Goal: Task Accomplishment & Management: Use online tool/utility

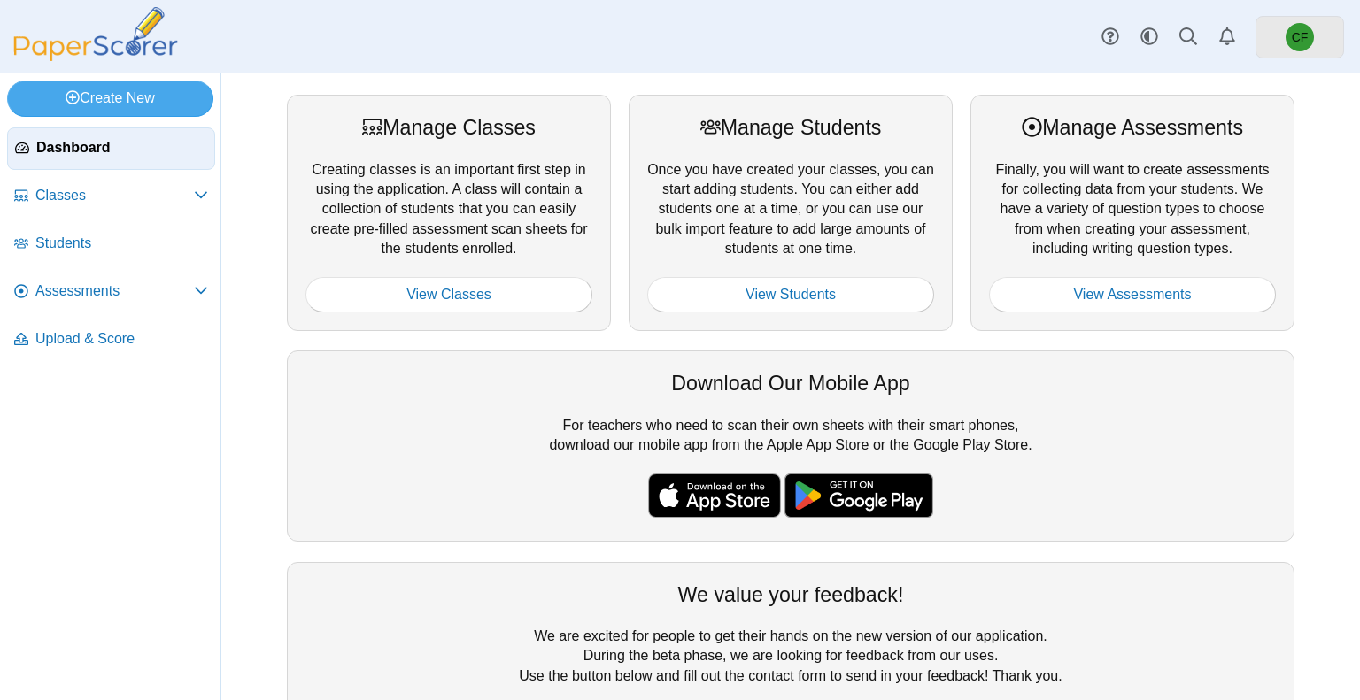
click at [1315, 29] on link "CF" at bounding box center [1300, 37] width 89 height 43
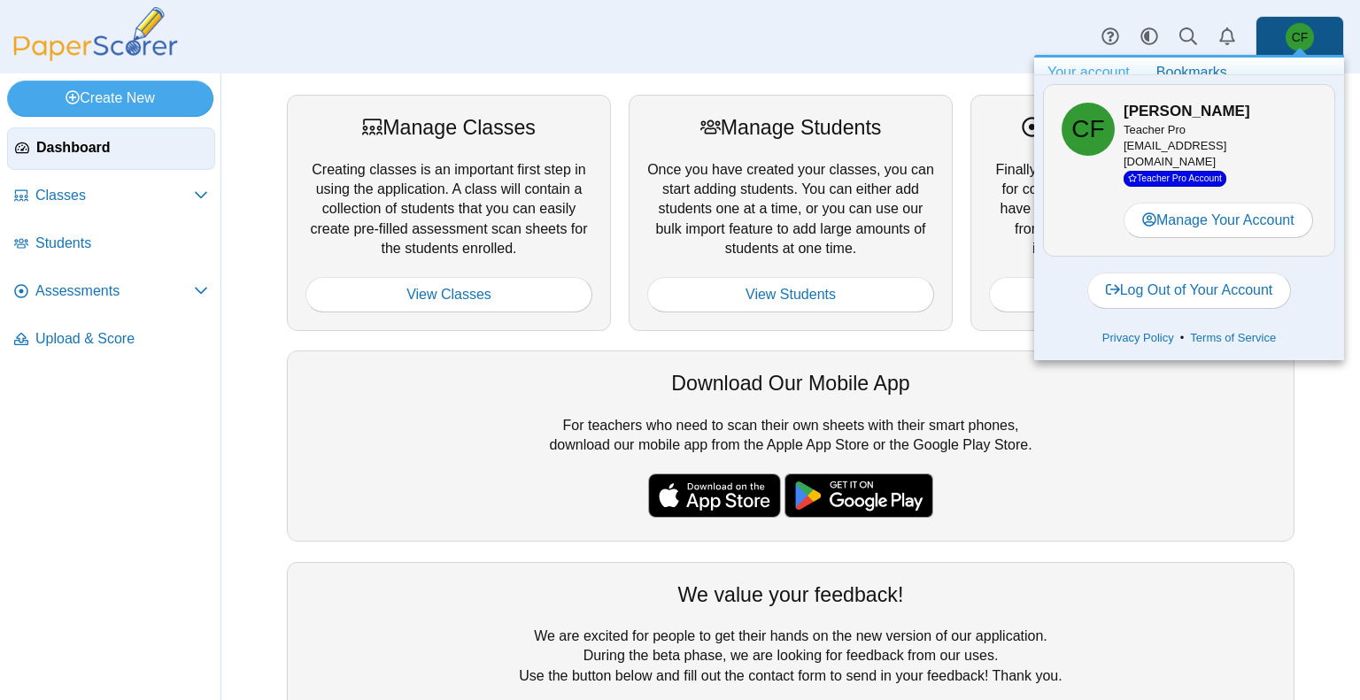
click at [1315, 29] on link "CF" at bounding box center [1300, 37] width 89 height 43
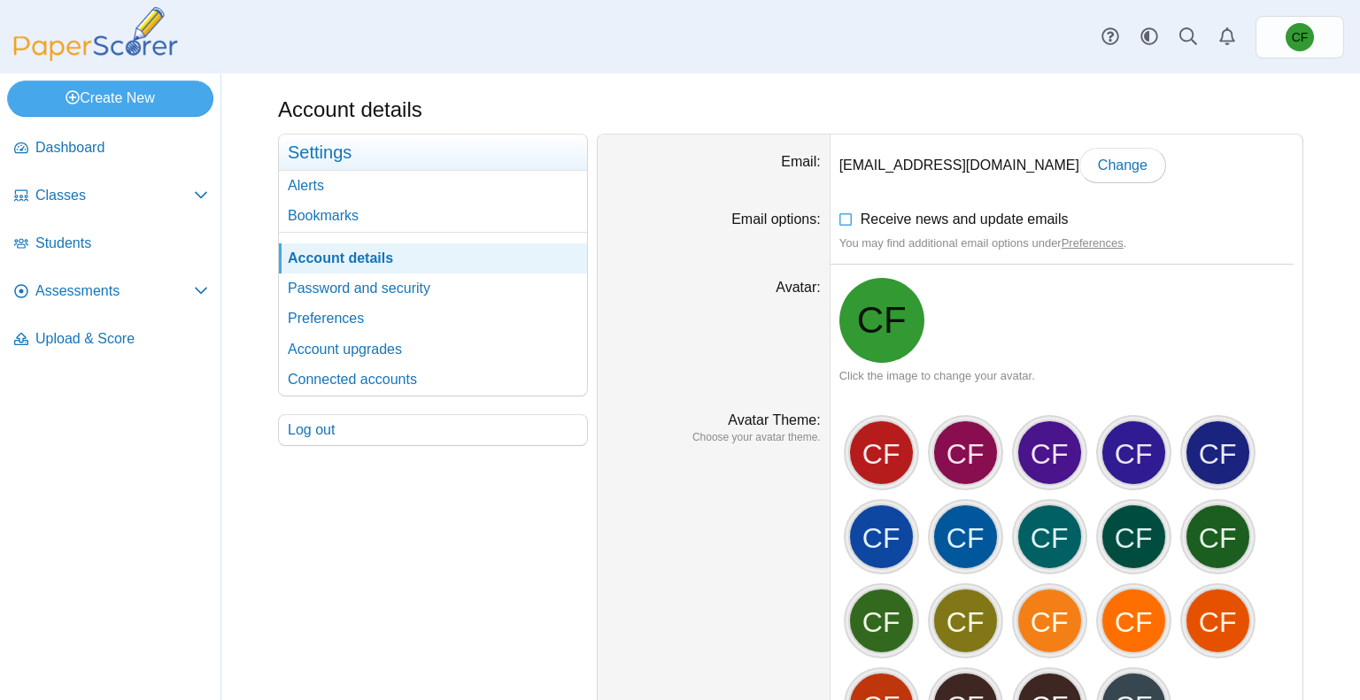
scroll to position [326, 0]
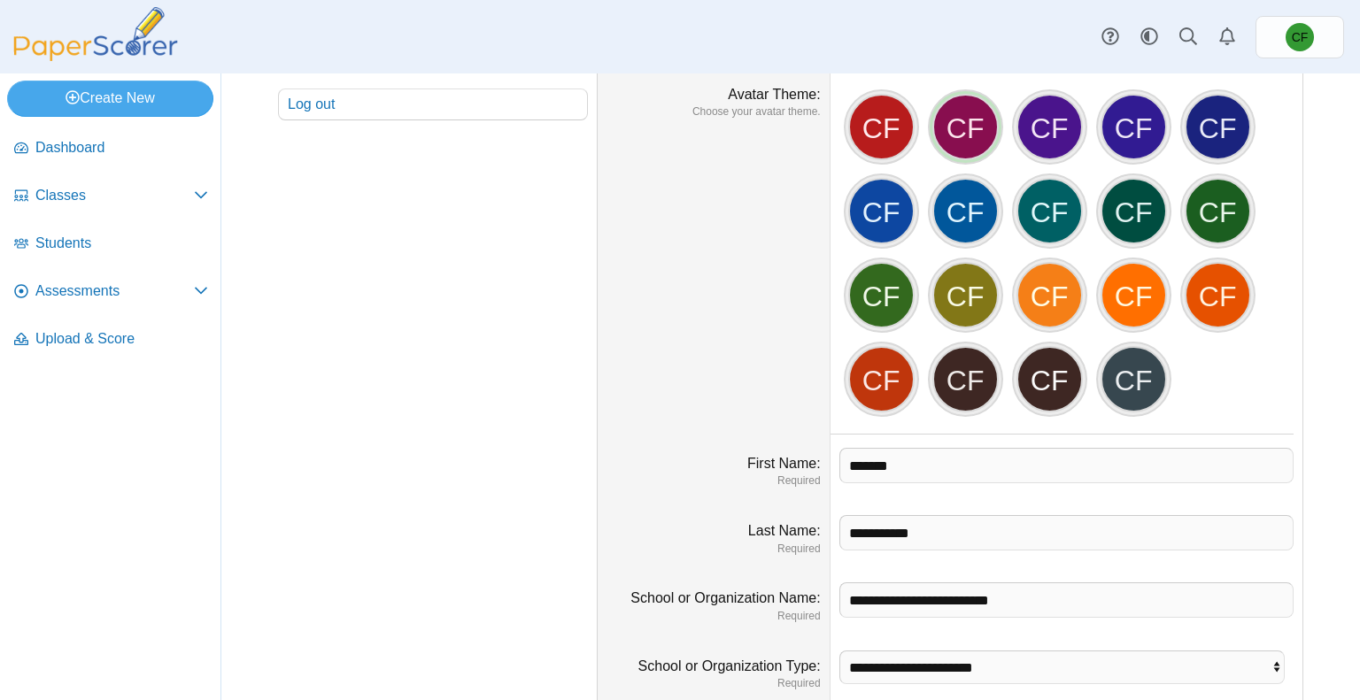
click at [969, 122] on div "CF" at bounding box center [965, 127] width 66 height 66
click at [961, 112] on div "CF" at bounding box center [965, 127] width 66 height 66
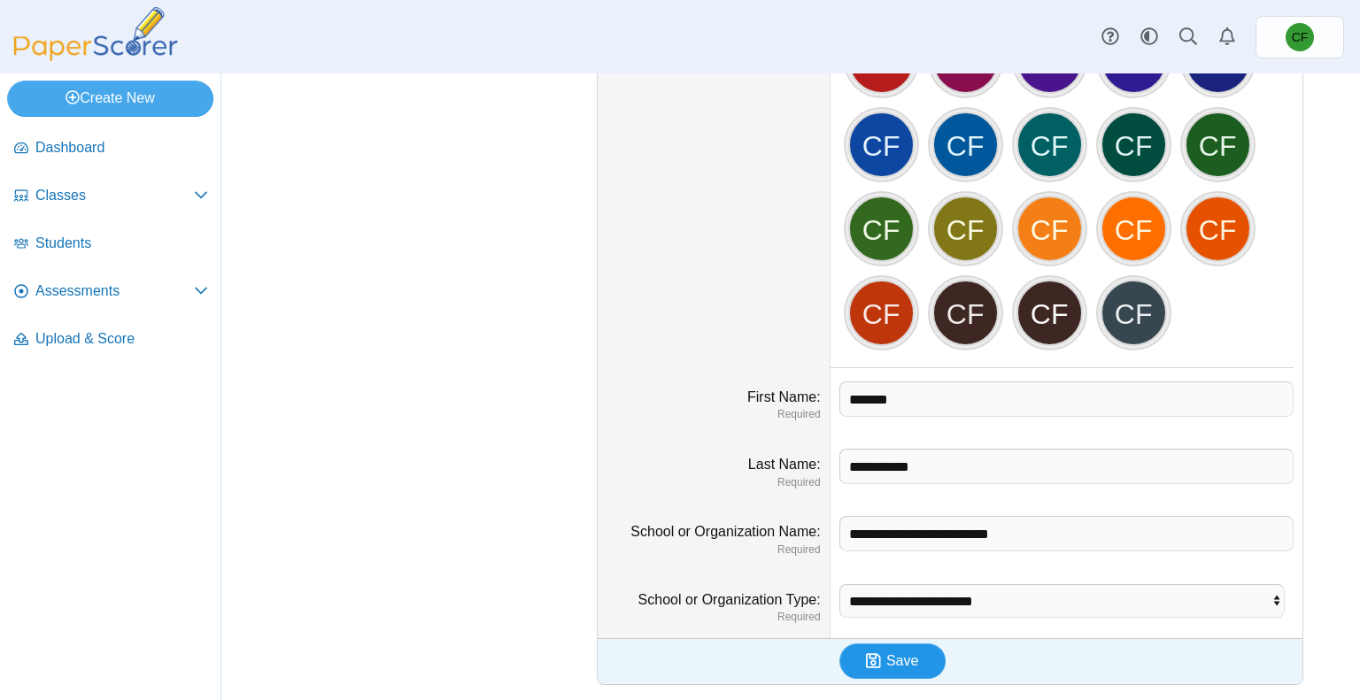
click at [907, 676] on button "Save" at bounding box center [892, 661] width 106 height 35
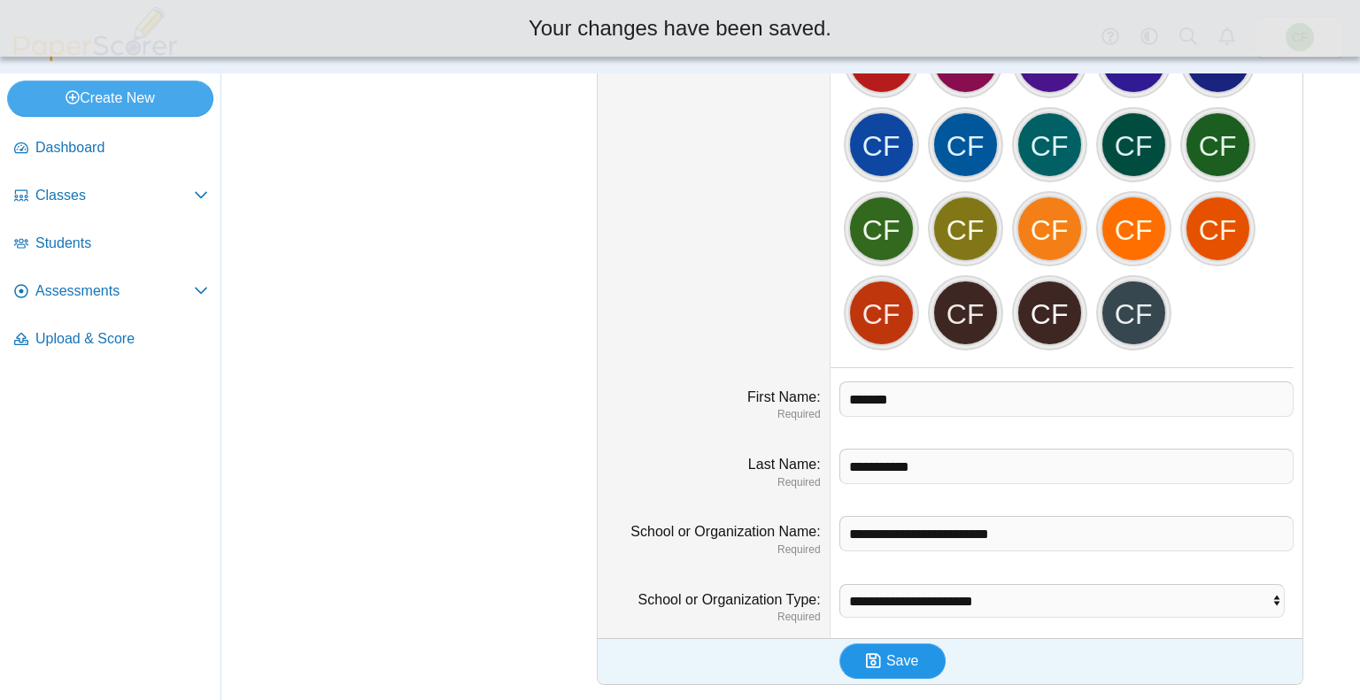
click at [902, 654] on span "Save" at bounding box center [902, 660] width 32 height 15
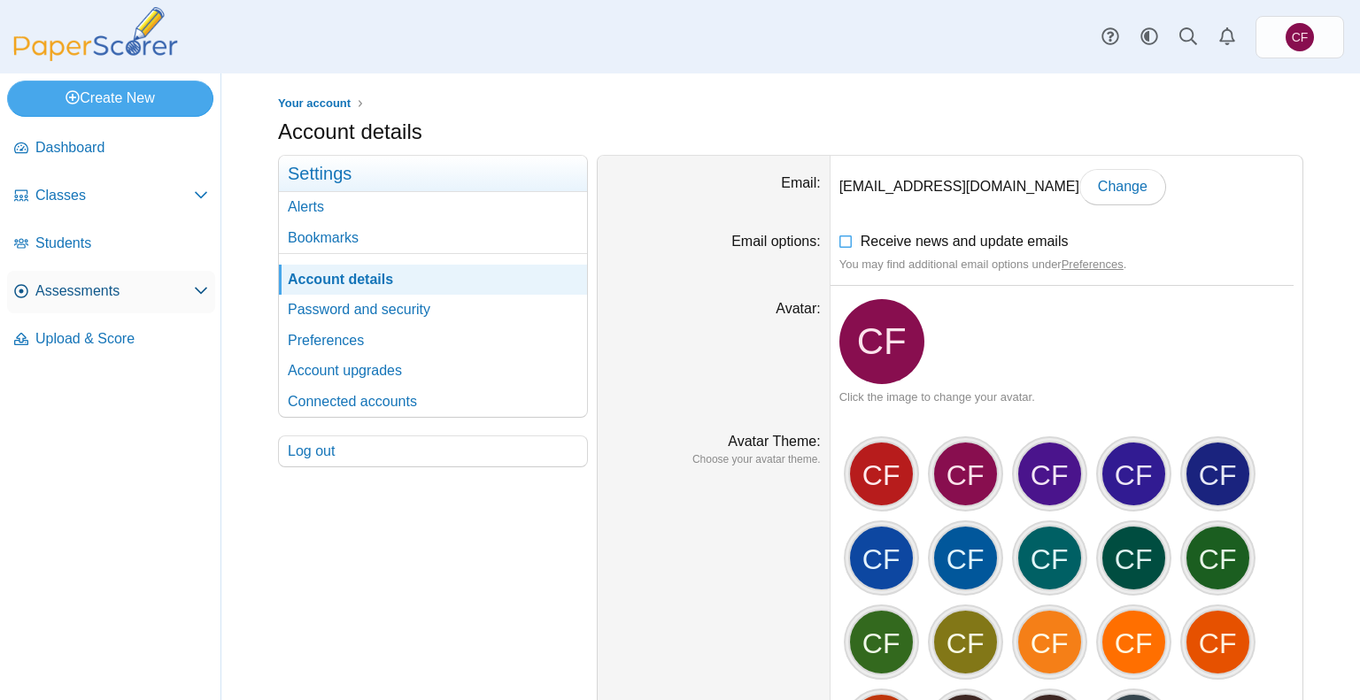
click at [71, 272] on link "Assessments" at bounding box center [111, 292] width 208 height 43
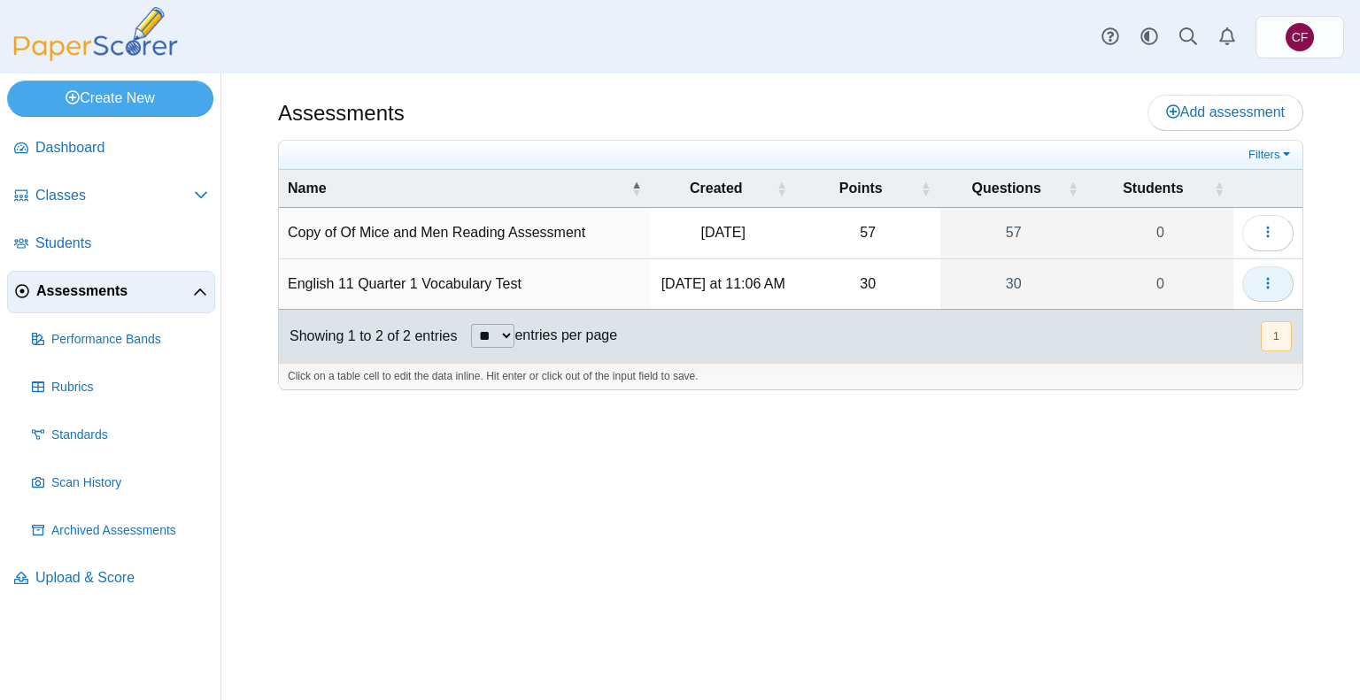
click at [1278, 282] on button "button" at bounding box center [1267, 284] width 51 height 35
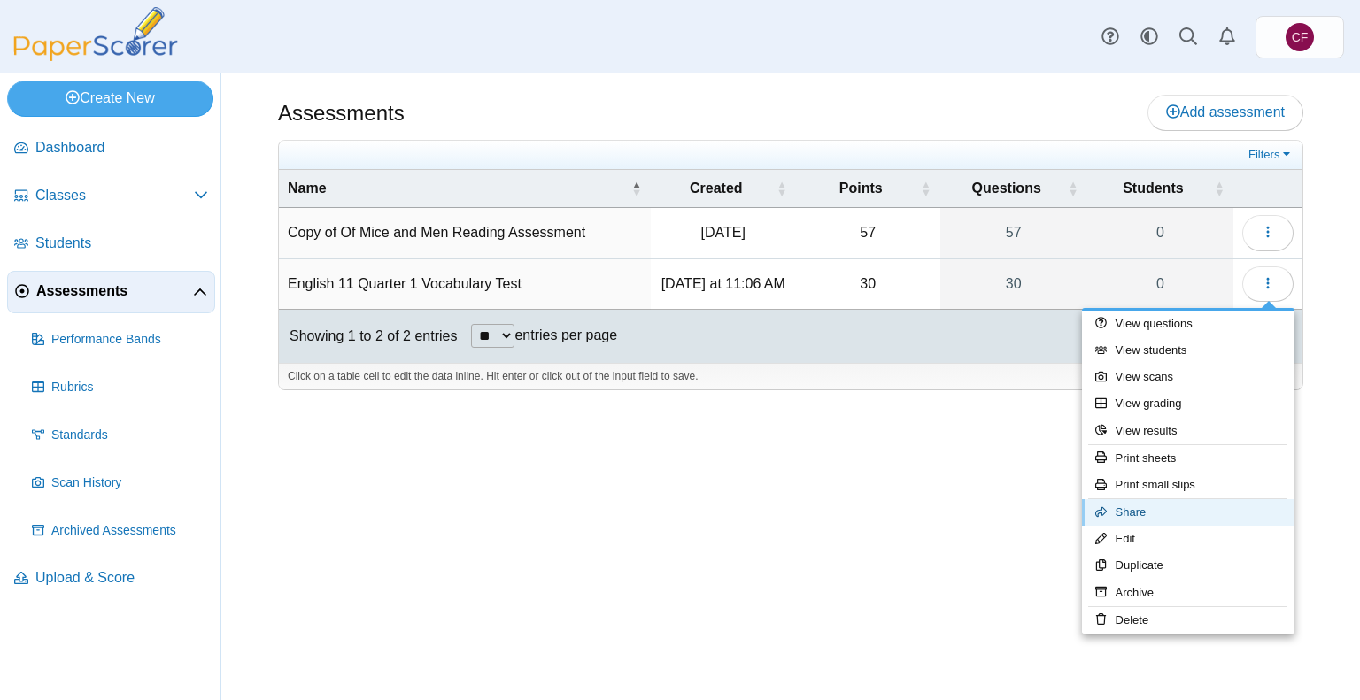
click at [1095, 506] on icon at bounding box center [1101, 512] width 12 height 12
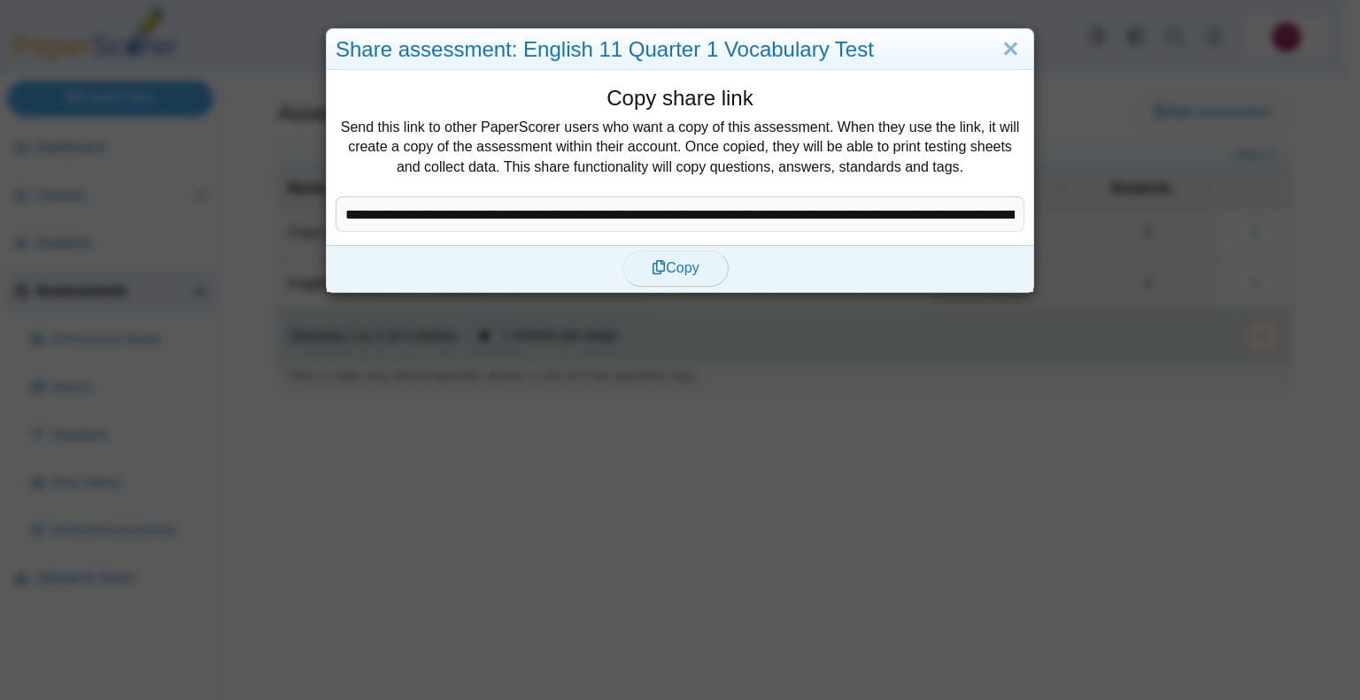
click at [659, 275] on span "Copy" at bounding box center [675, 267] width 47 height 15
type textarea "**********"
click at [1229, 246] on div "**********" at bounding box center [680, 350] width 1360 height 700
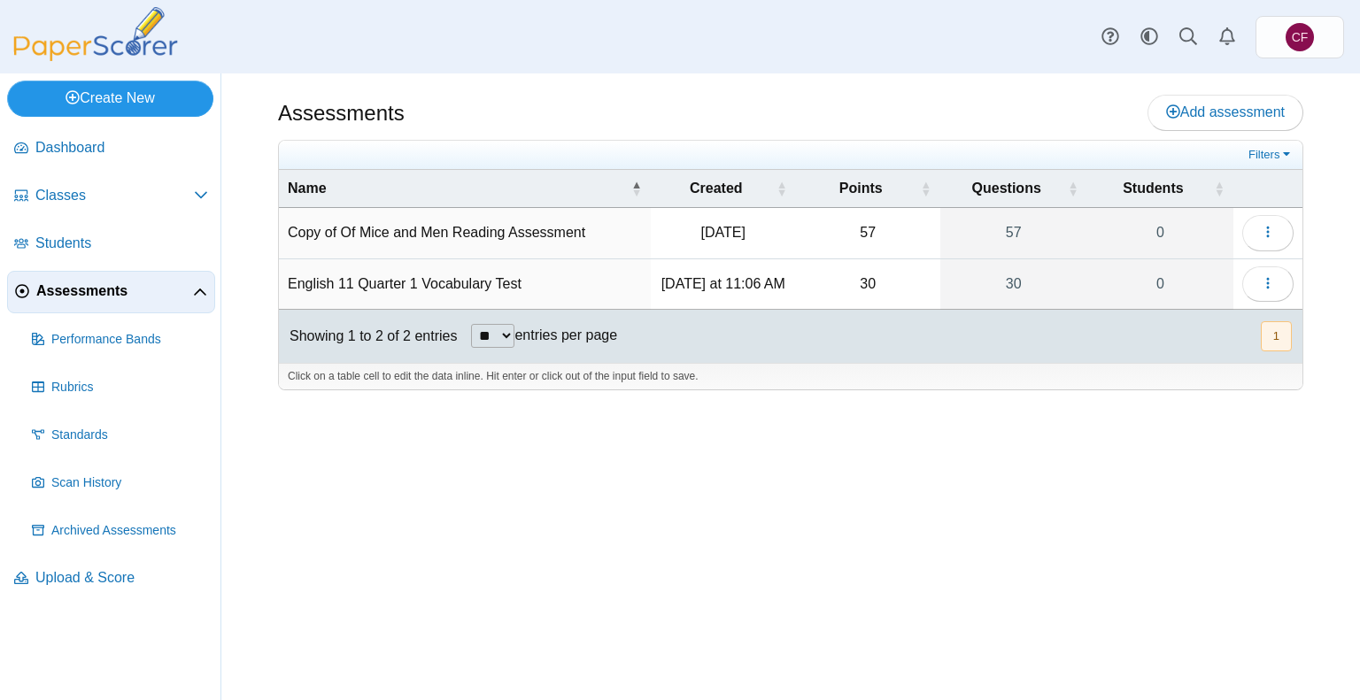
click at [119, 98] on link "Create New" at bounding box center [110, 98] width 206 height 35
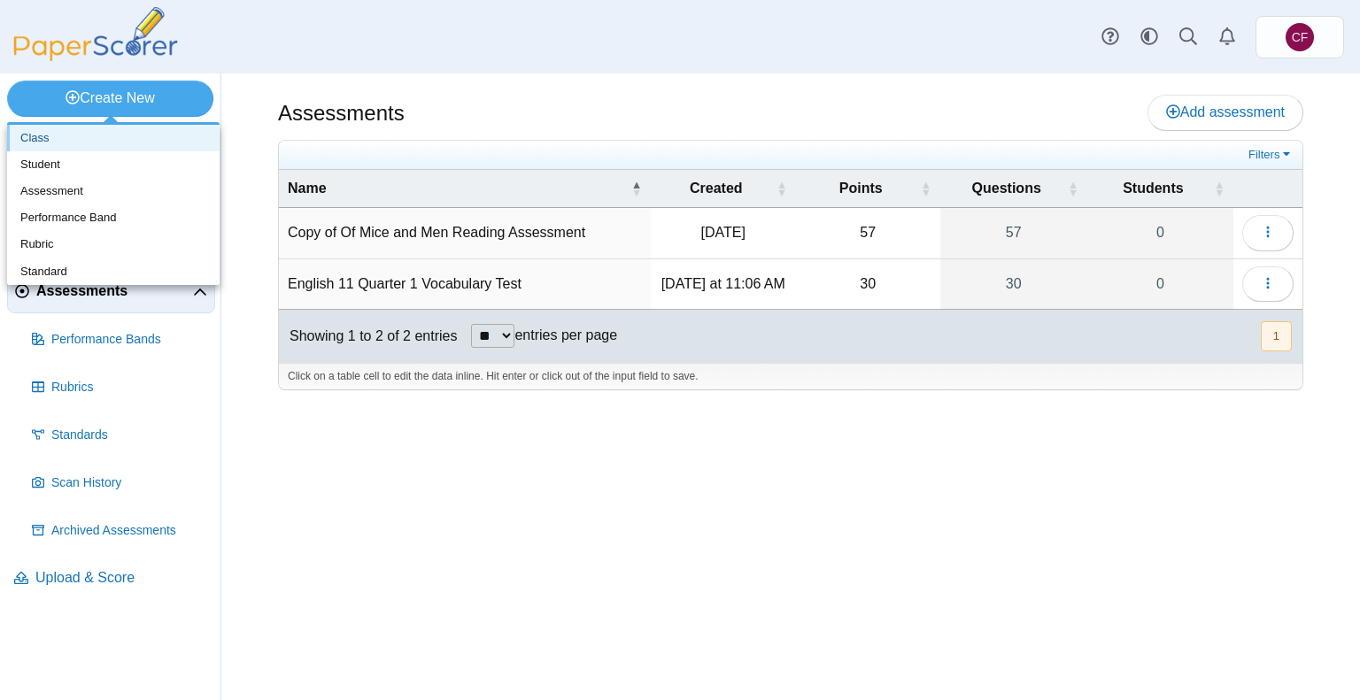
click at [104, 135] on link "Class" at bounding box center [113, 138] width 213 height 27
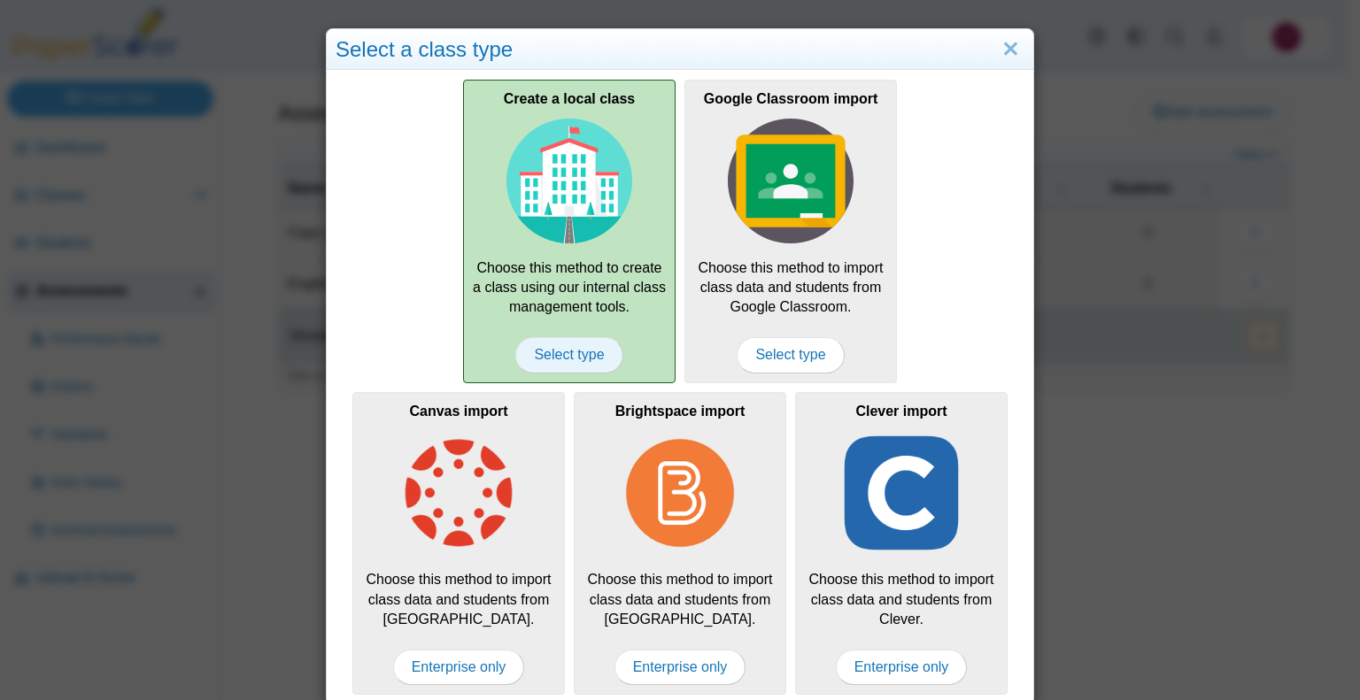
click at [562, 359] on span "Select type" at bounding box center [568, 354] width 107 height 35
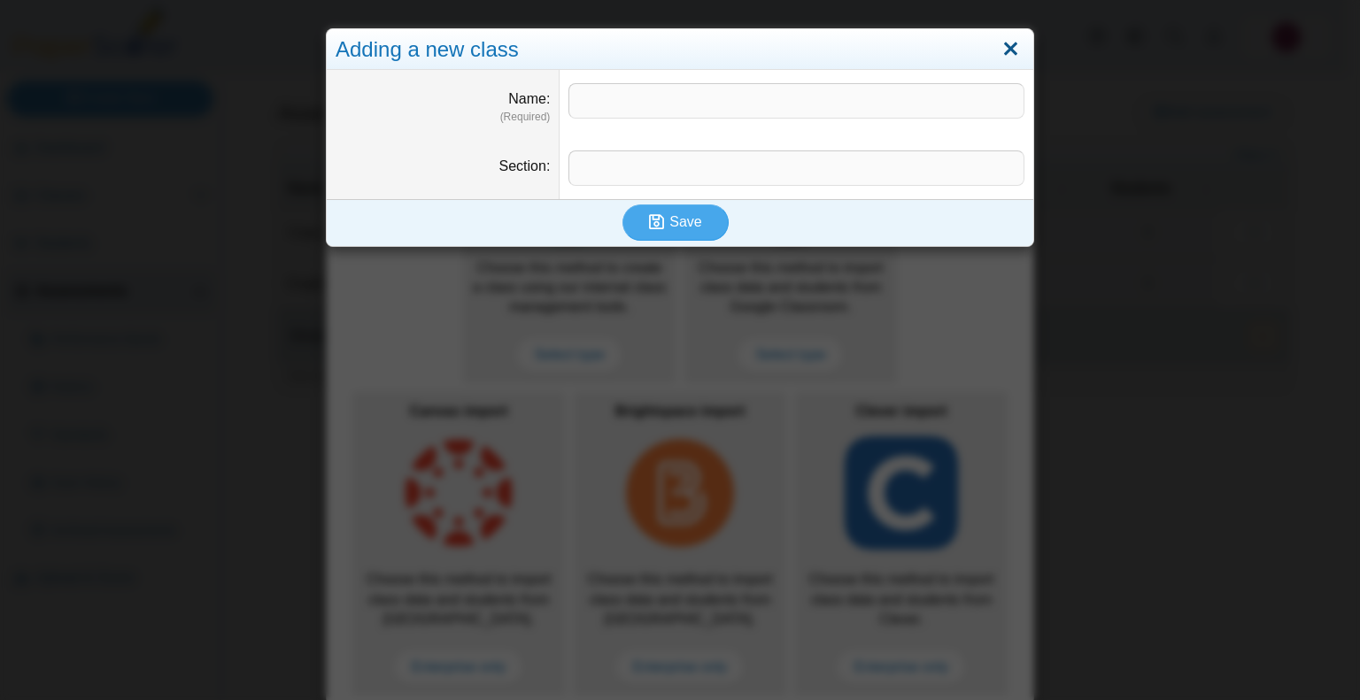
click at [1009, 57] on link "Close" at bounding box center [1010, 50] width 27 height 30
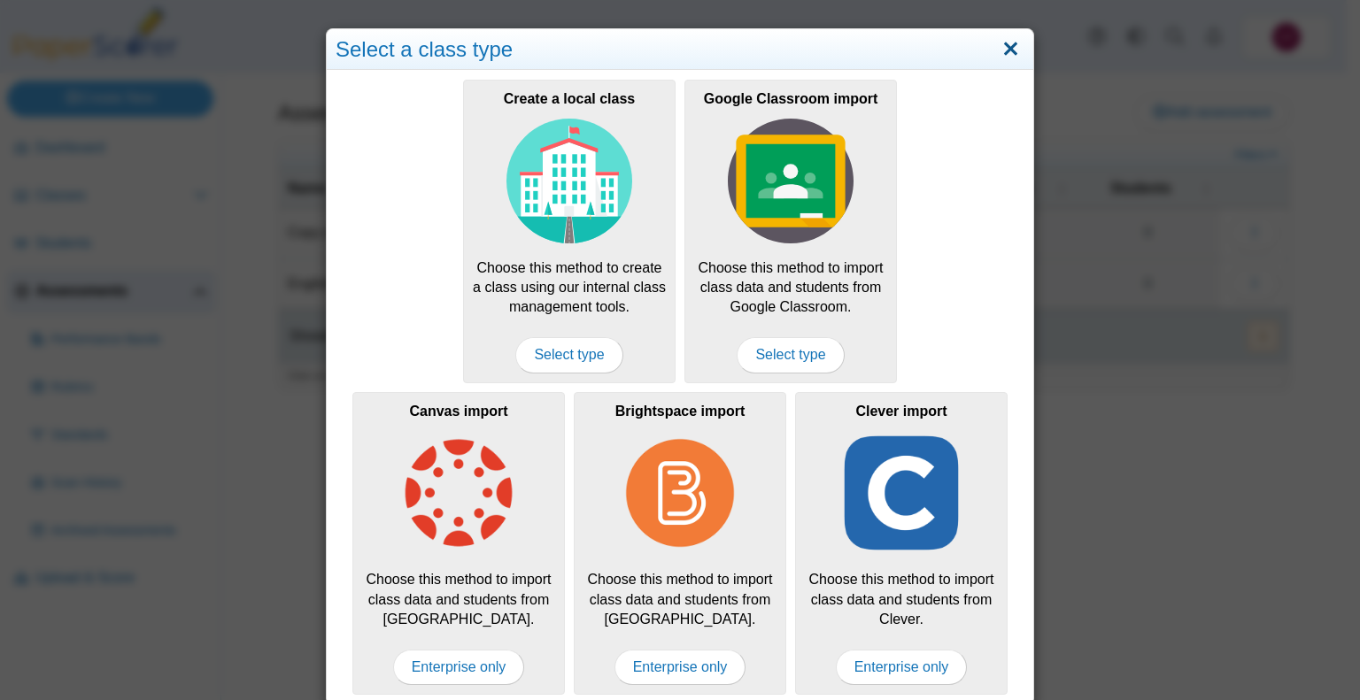
click at [1006, 51] on link "Close" at bounding box center [1010, 50] width 27 height 30
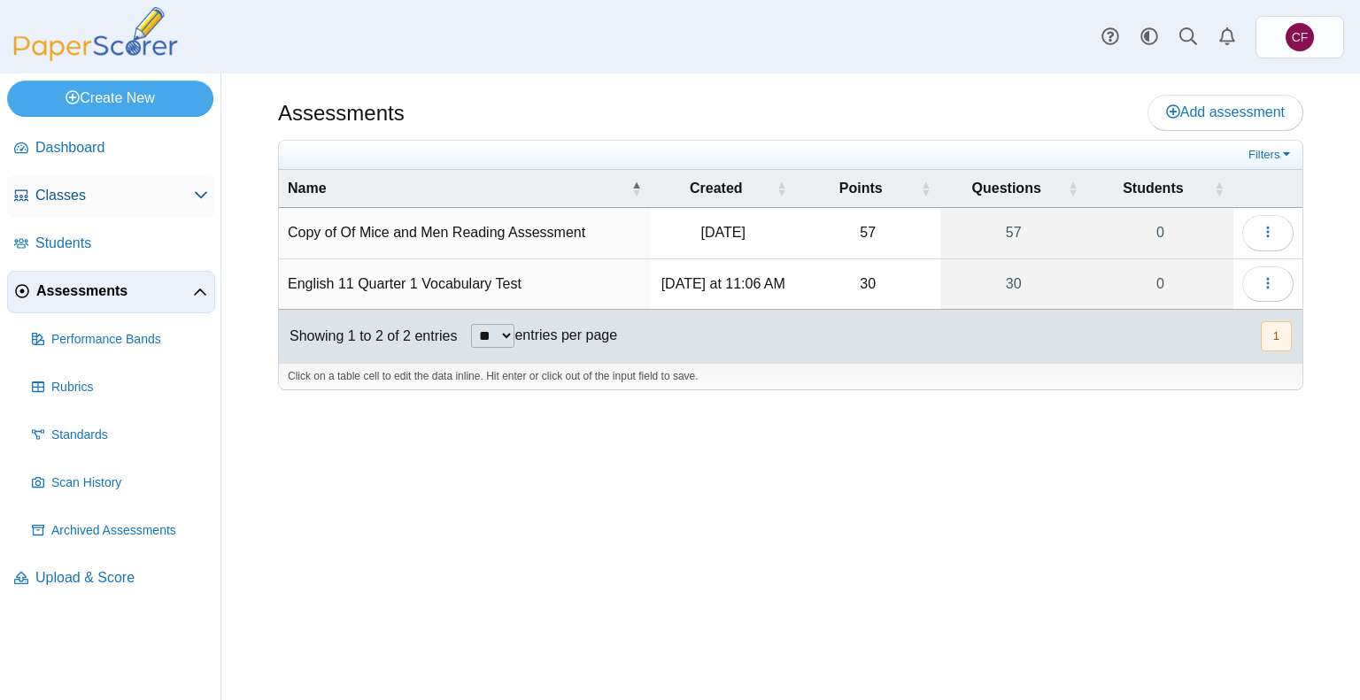
click at [139, 205] on link "Classes" at bounding box center [111, 196] width 208 height 43
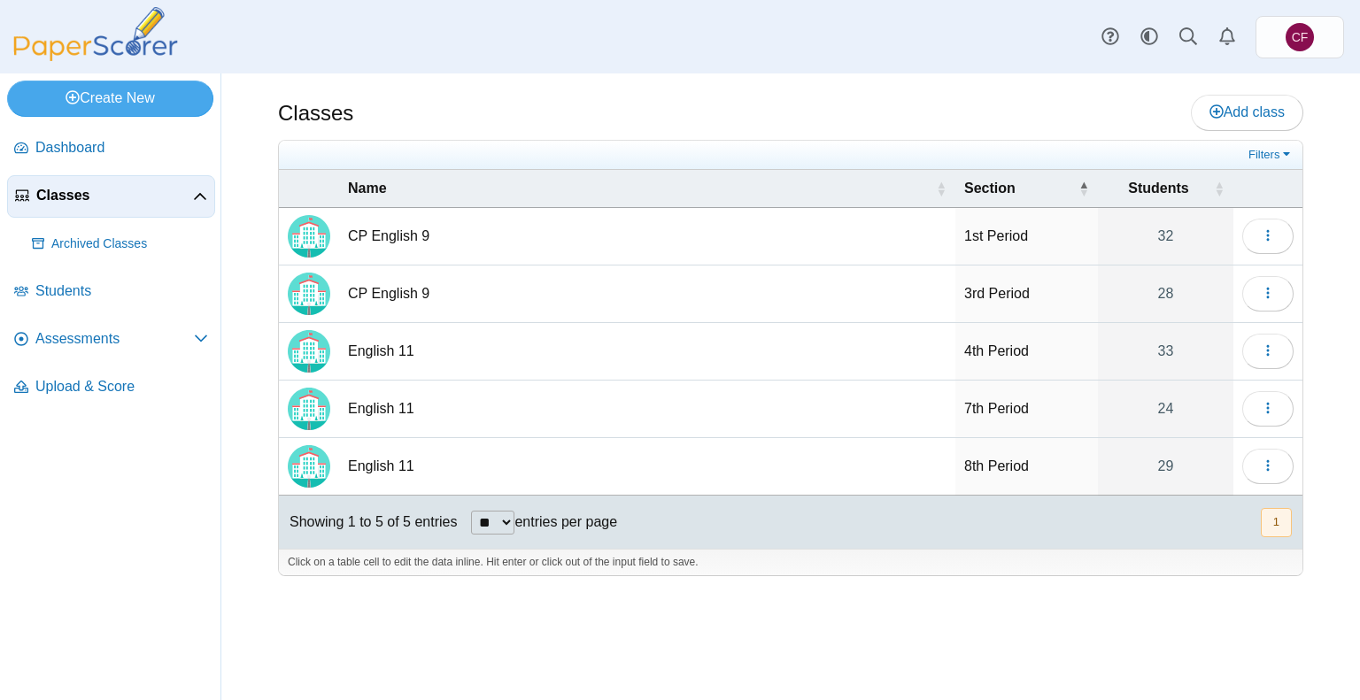
click at [380, 228] on td "CP English 9" at bounding box center [647, 237] width 616 height 58
click at [1267, 240] on icon "button" at bounding box center [1268, 235] width 14 height 14
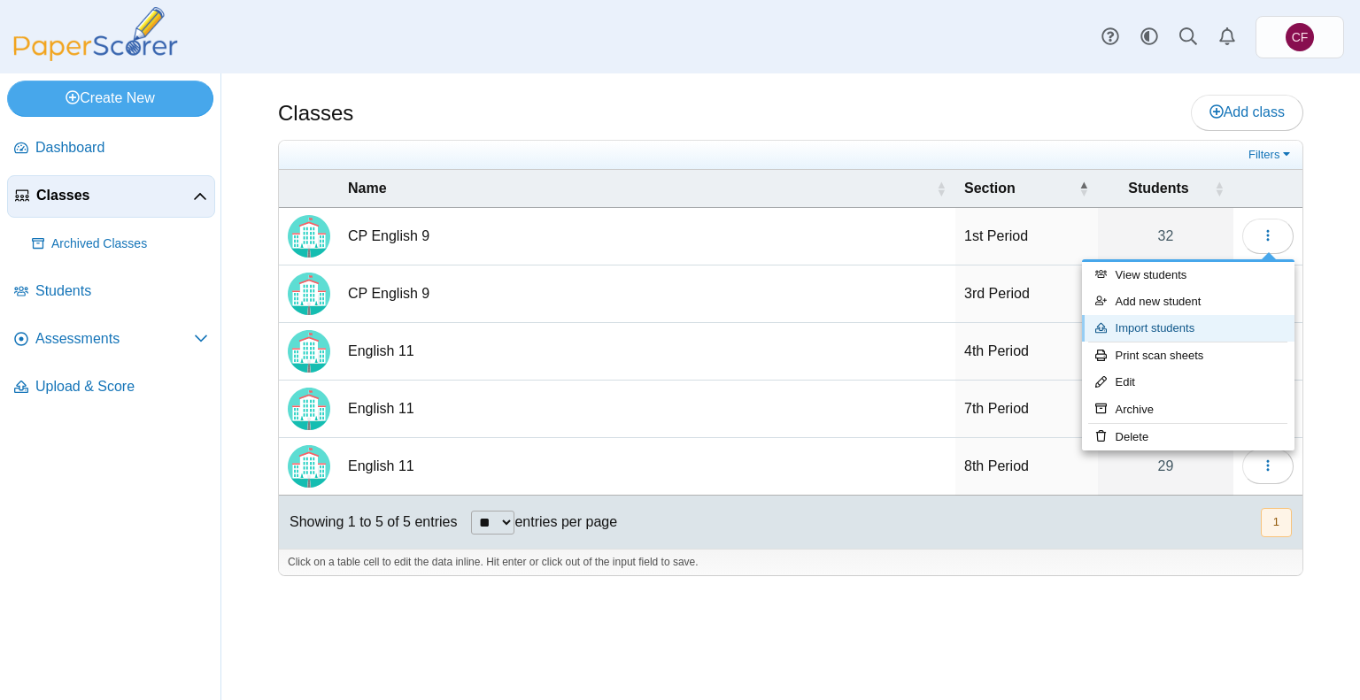
click at [1181, 327] on link "Import students" at bounding box center [1188, 328] width 213 height 27
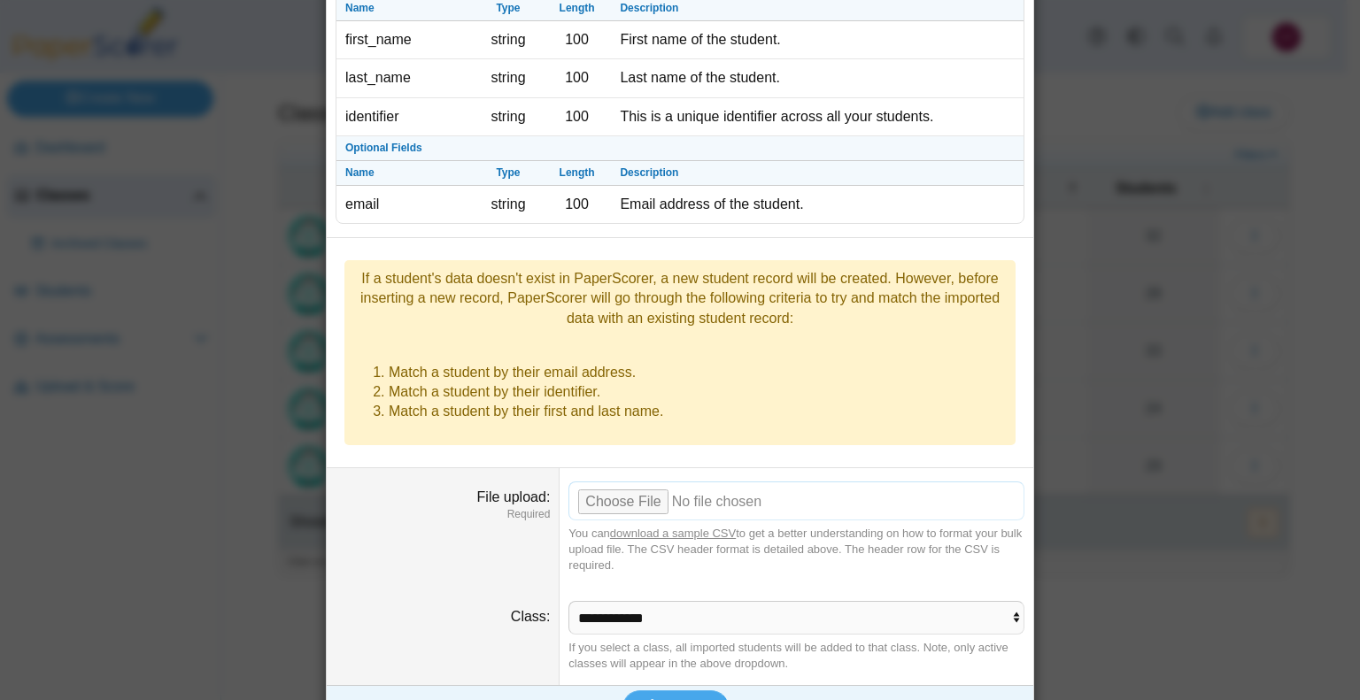
scroll to position [105, 0]
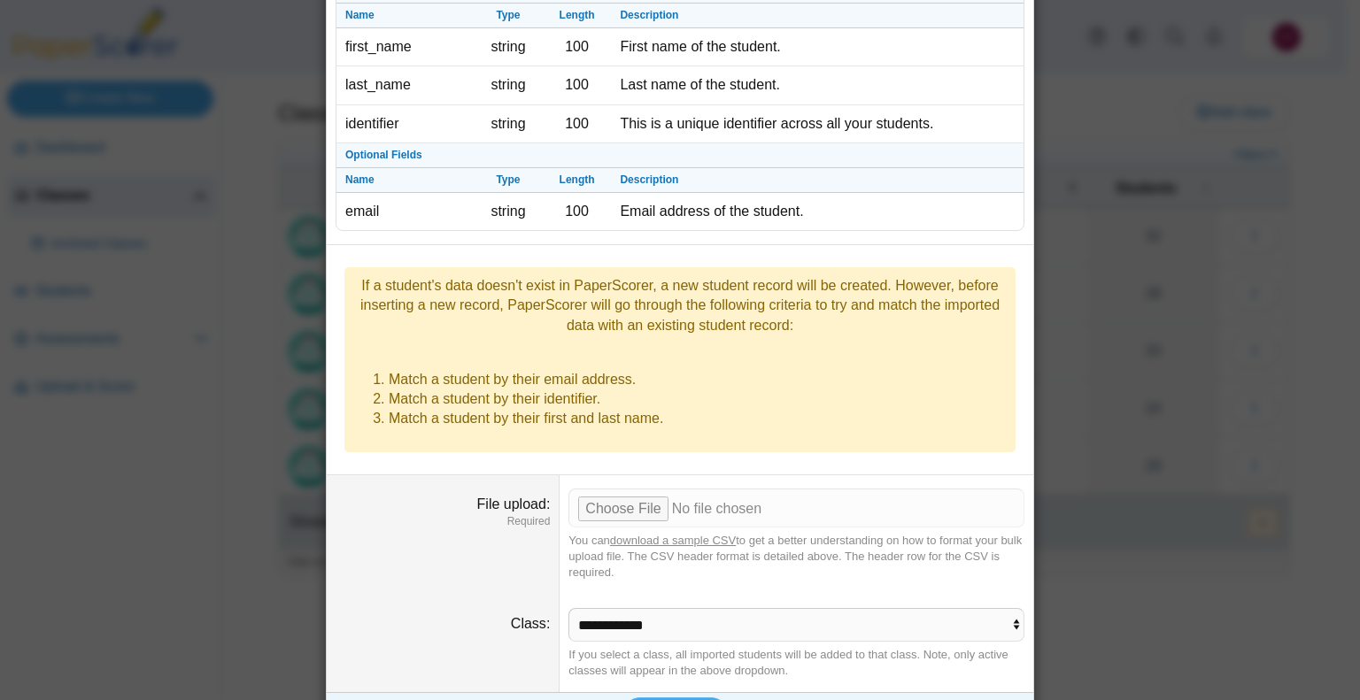
click at [666, 534] on link "download a sample CSV" at bounding box center [673, 540] width 126 height 13
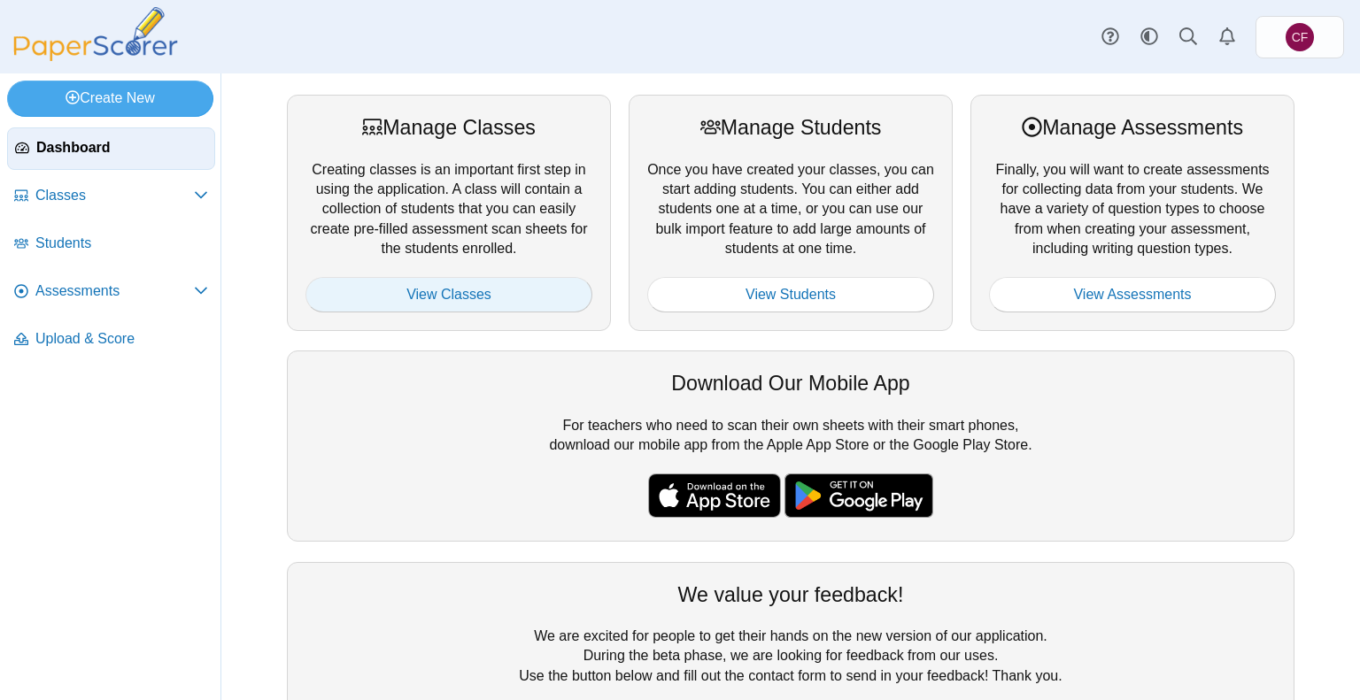
click at [407, 293] on link "View Classes" at bounding box center [448, 294] width 287 height 35
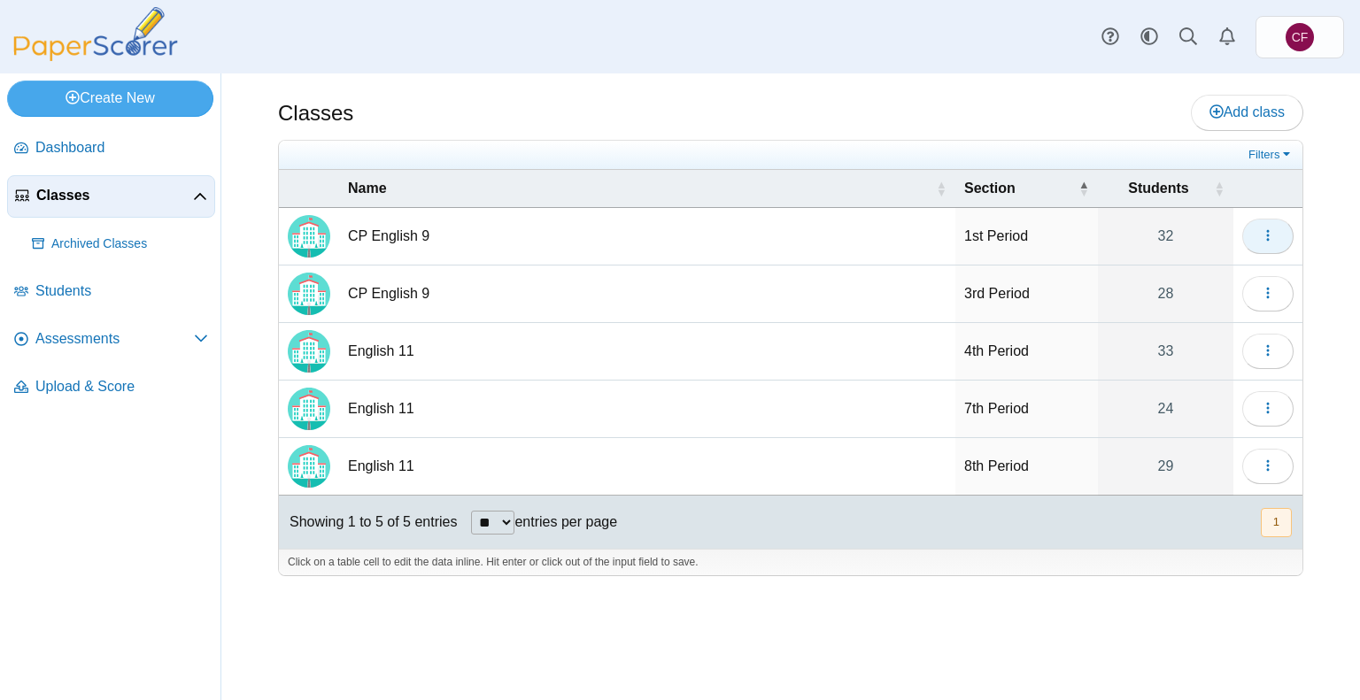
click at [1276, 227] on button "button" at bounding box center [1267, 236] width 51 height 35
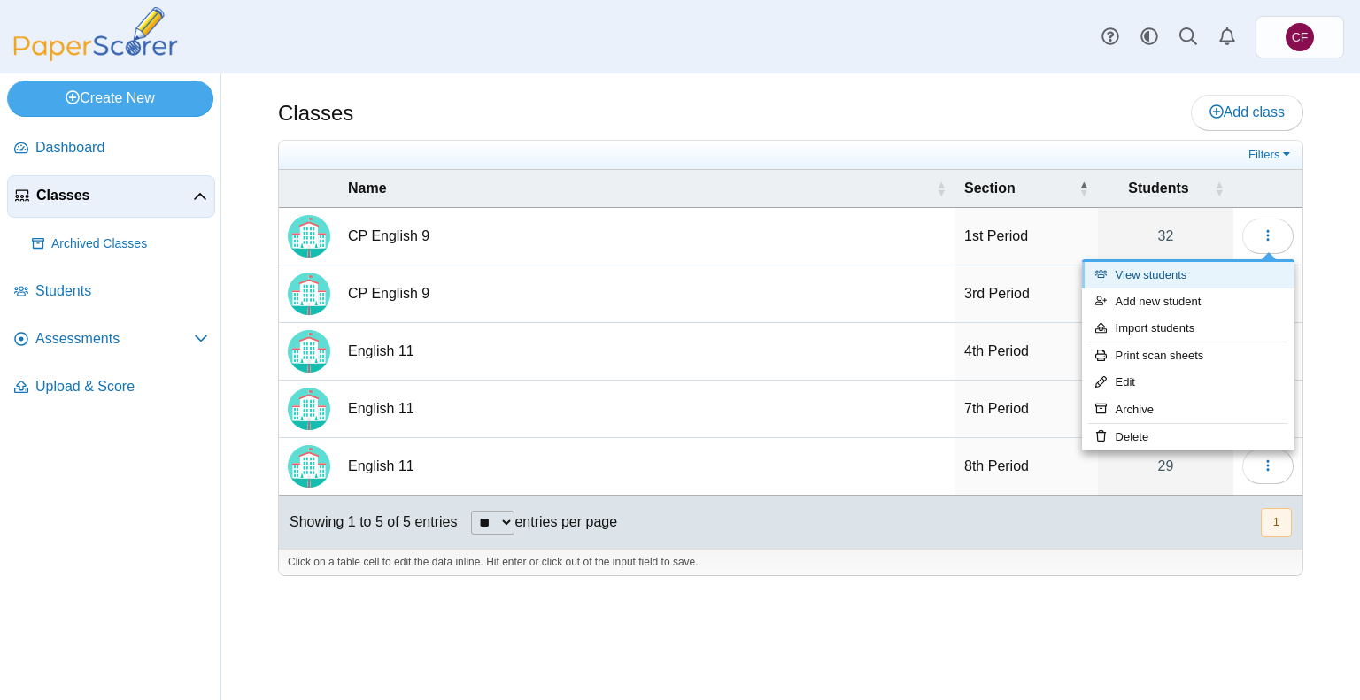
click at [1174, 273] on link "View students" at bounding box center [1188, 275] width 213 height 27
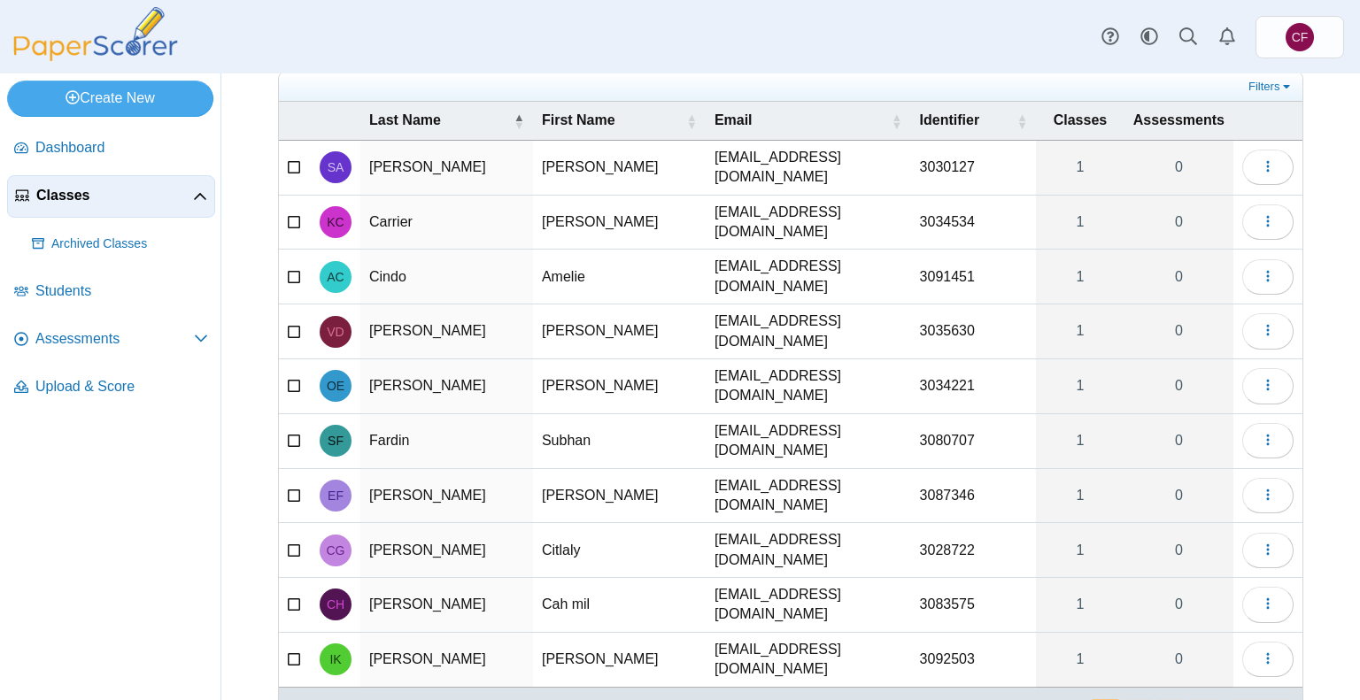
scroll to position [148, 0]
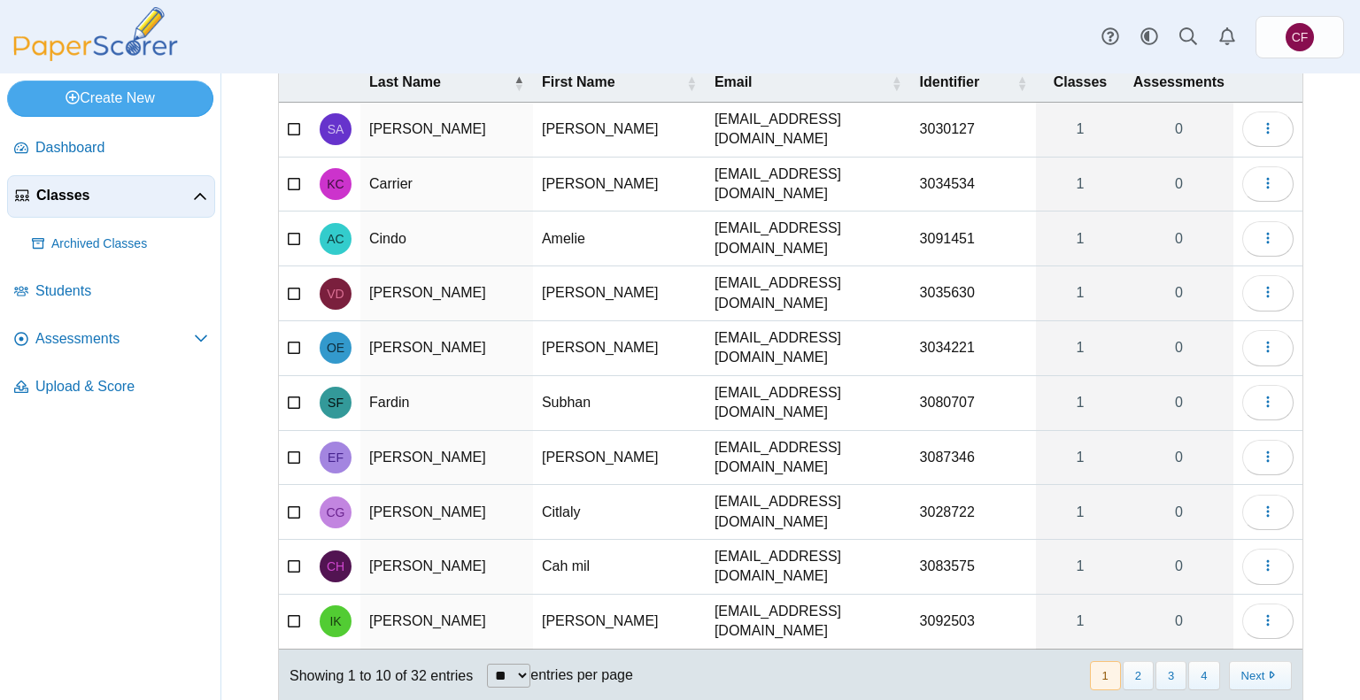
click at [560, 540] on td "Cah mil" at bounding box center [619, 567] width 173 height 55
click at [560, 549] on input "*******" at bounding box center [619, 566] width 155 height 35
click at [602, 549] on input "*******" at bounding box center [619, 566] width 155 height 35
type input "**********"
click at [219, 528] on nav "Dashboard Classes" at bounding box center [110, 410] width 220 height 580
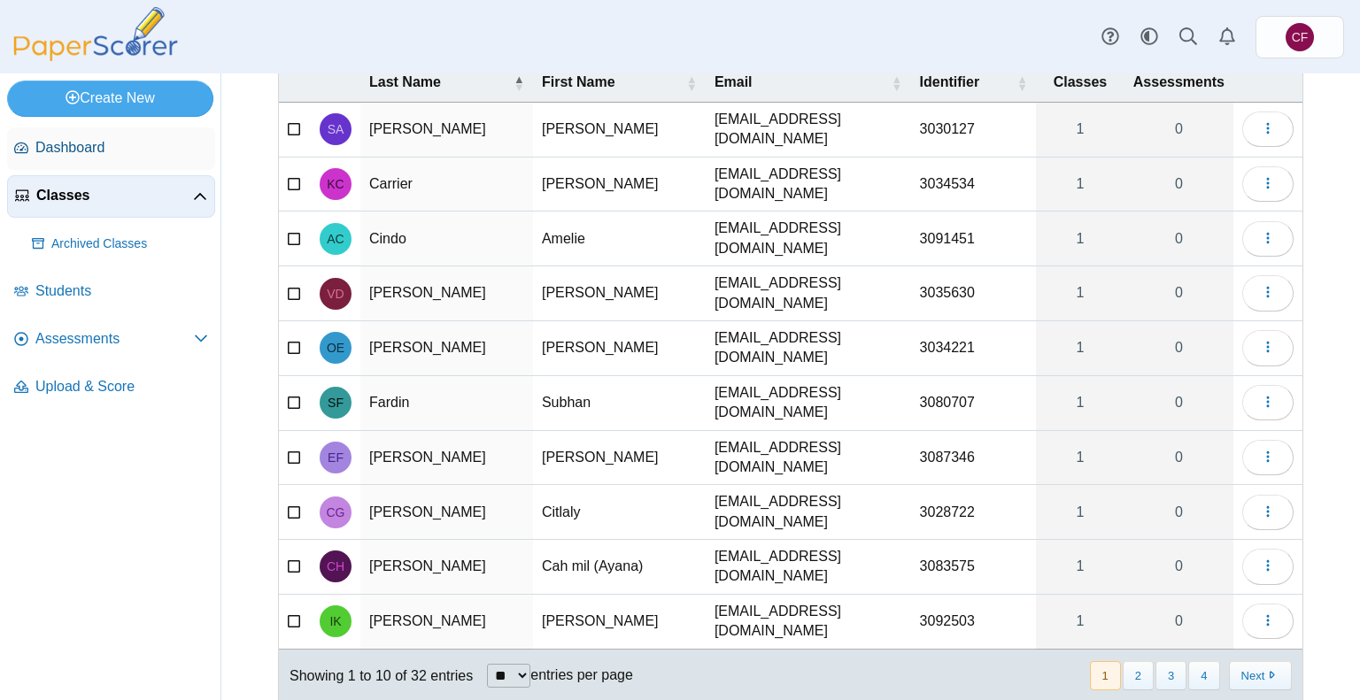
click at [66, 151] on span "Dashboard" at bounding box center [121, 147] width 173 height 19
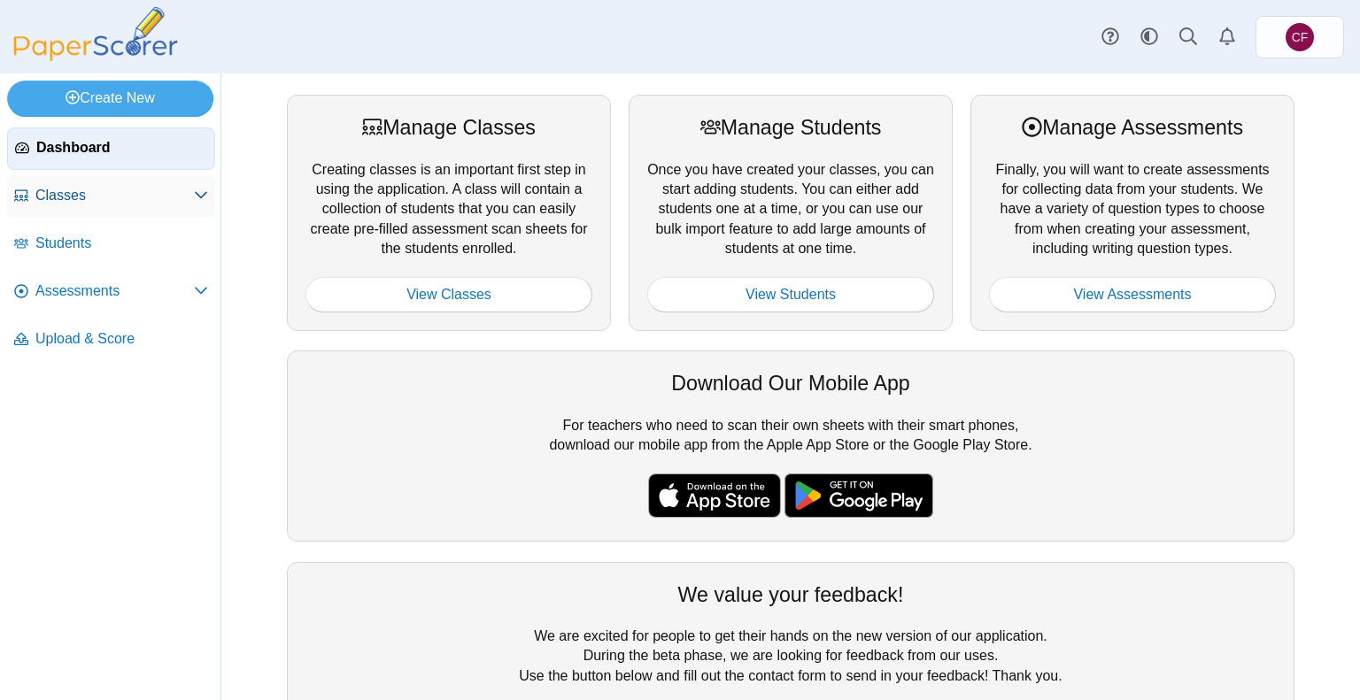
click at [73, 197] on span "Classes" at bounding box center [114, 195] width 158 height 19
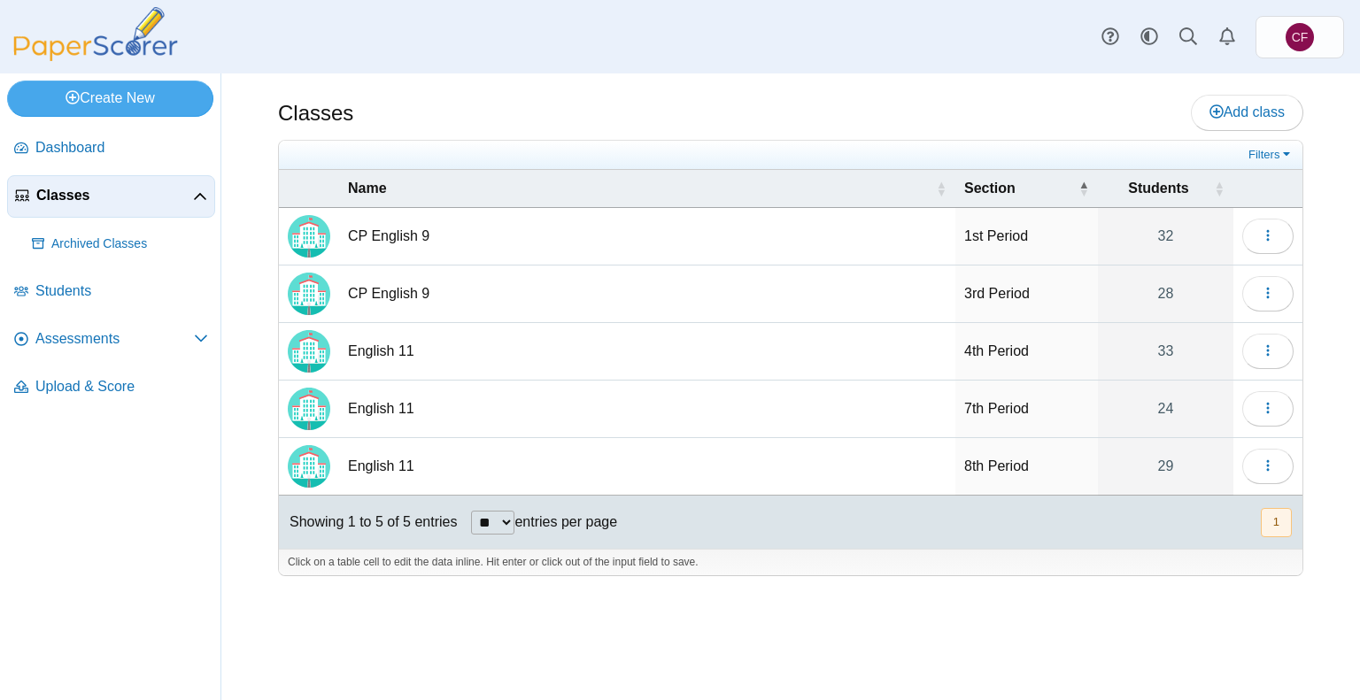
click at [85, 293] on span "Students" at bounding box center [121, 291] width 173 height 19
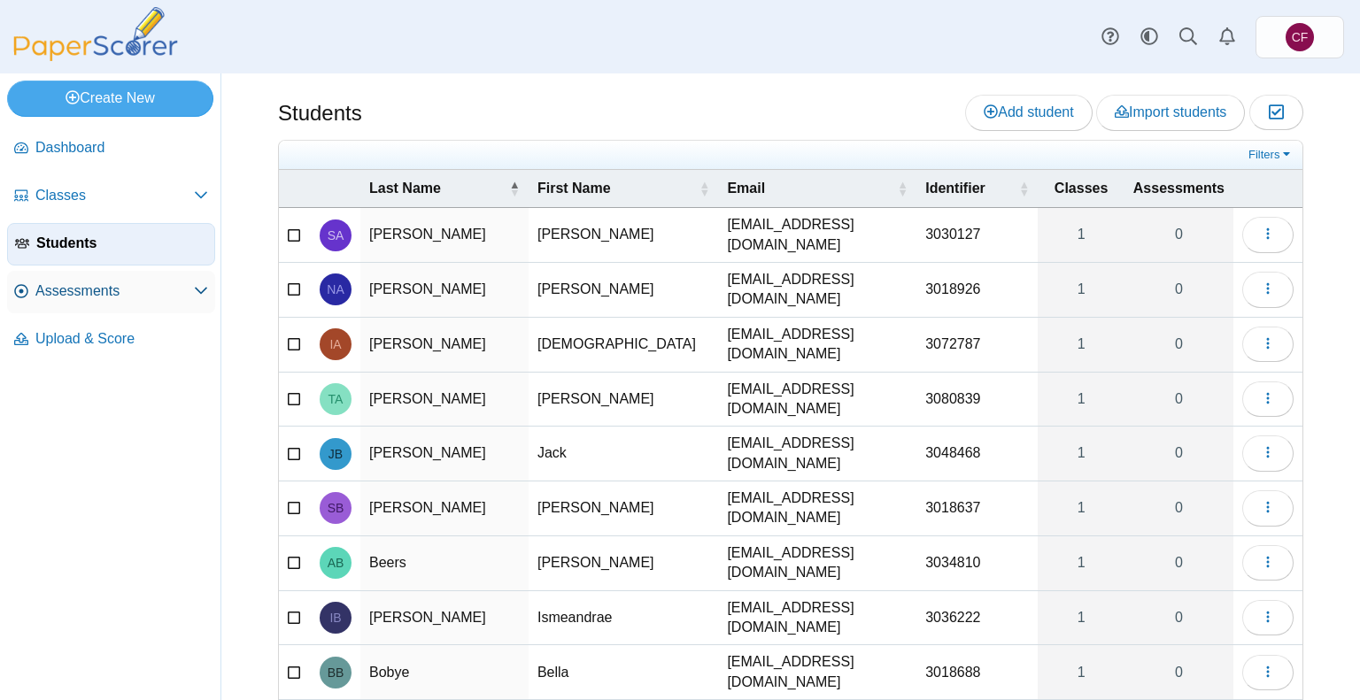
click at [86, 307] on link "Assessments" at bounding box center [111, 292] width 208 height 43
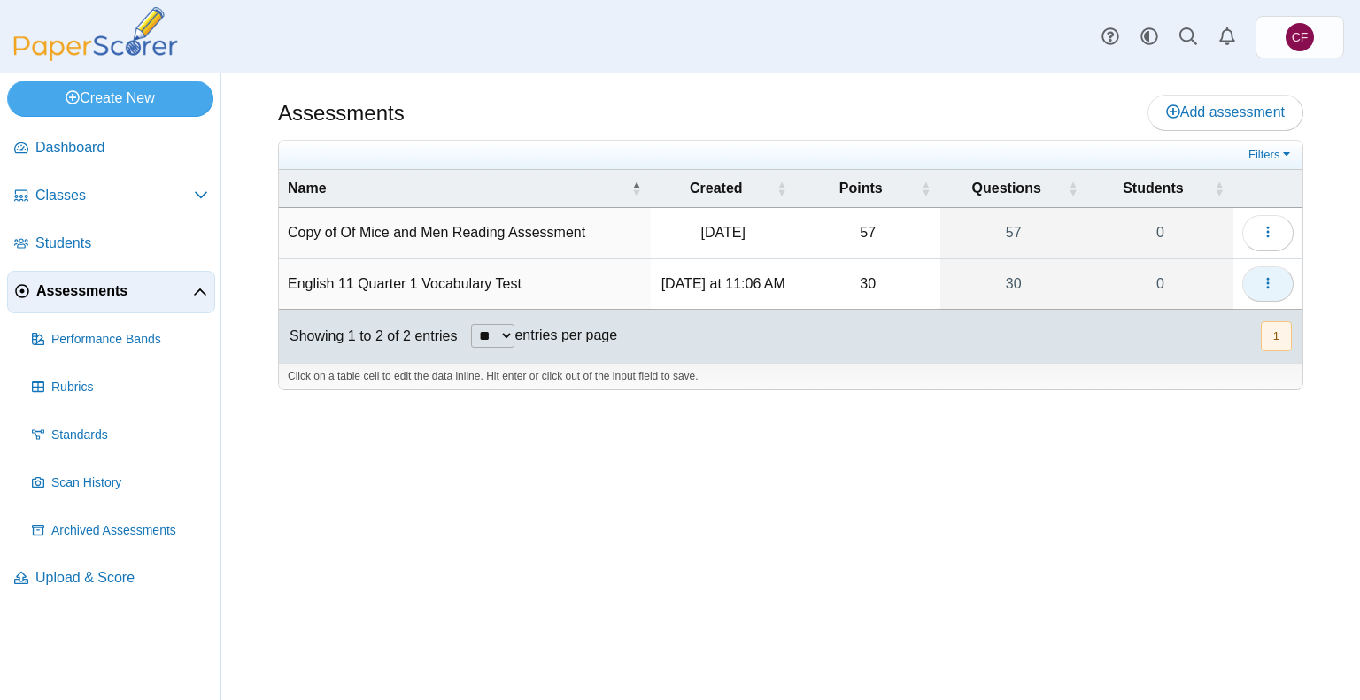
click at [1272, 290] on icon "button" at bounding box center [1268, 283] width 14 height 14
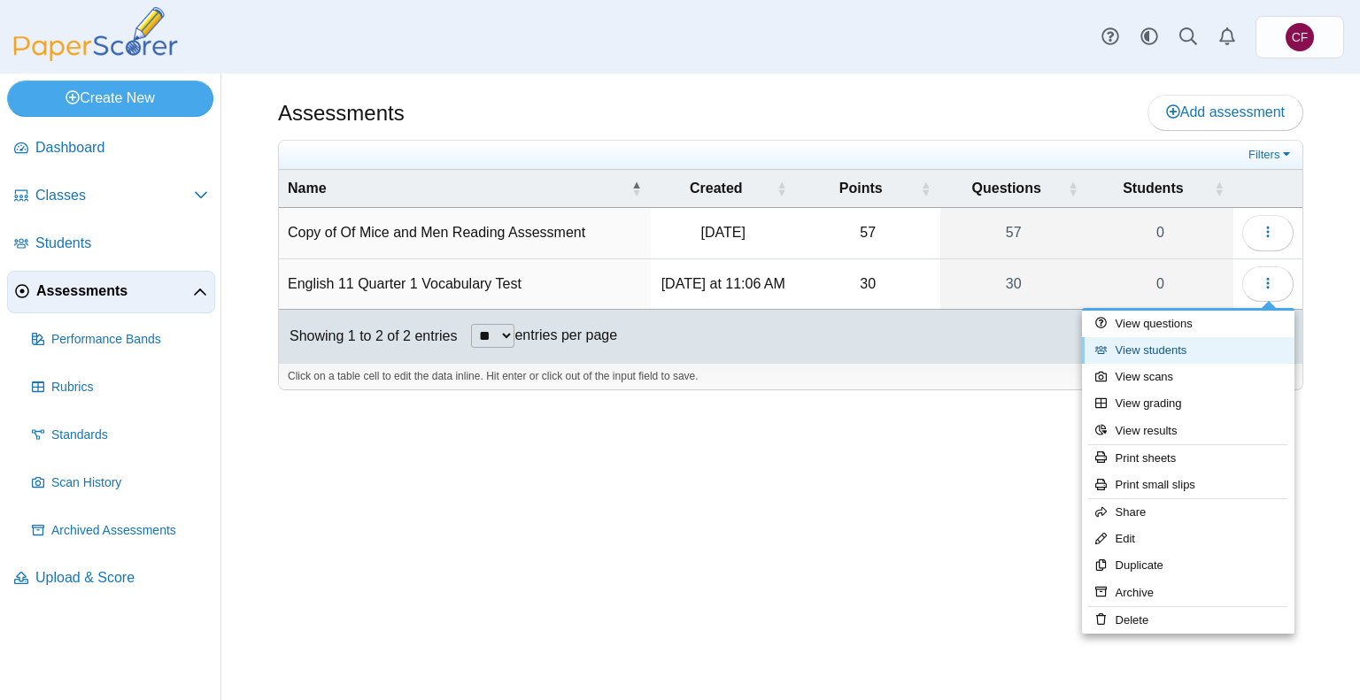
click at [1210, 344] on link "View students" at bounding box center [1188, 350] width 213 height 27
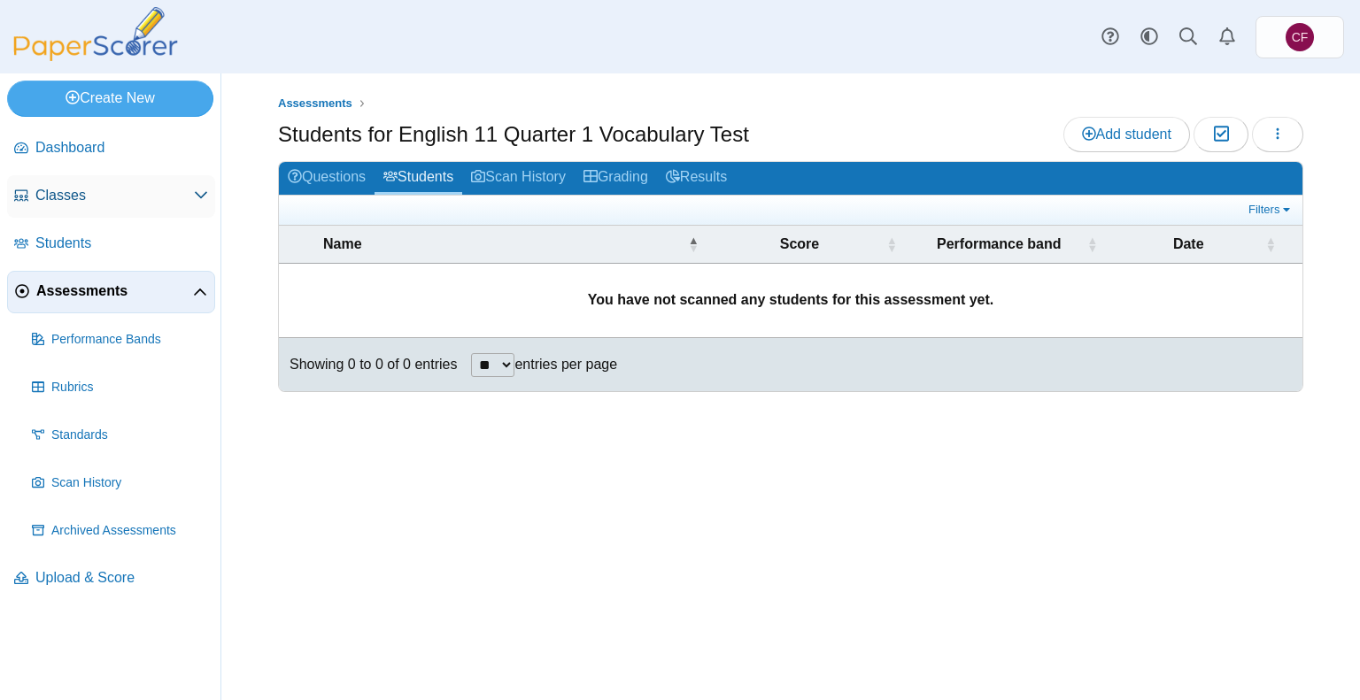
click at [62, 188] on span "Classes" at bounding box center [114, 195] width 158 height 19
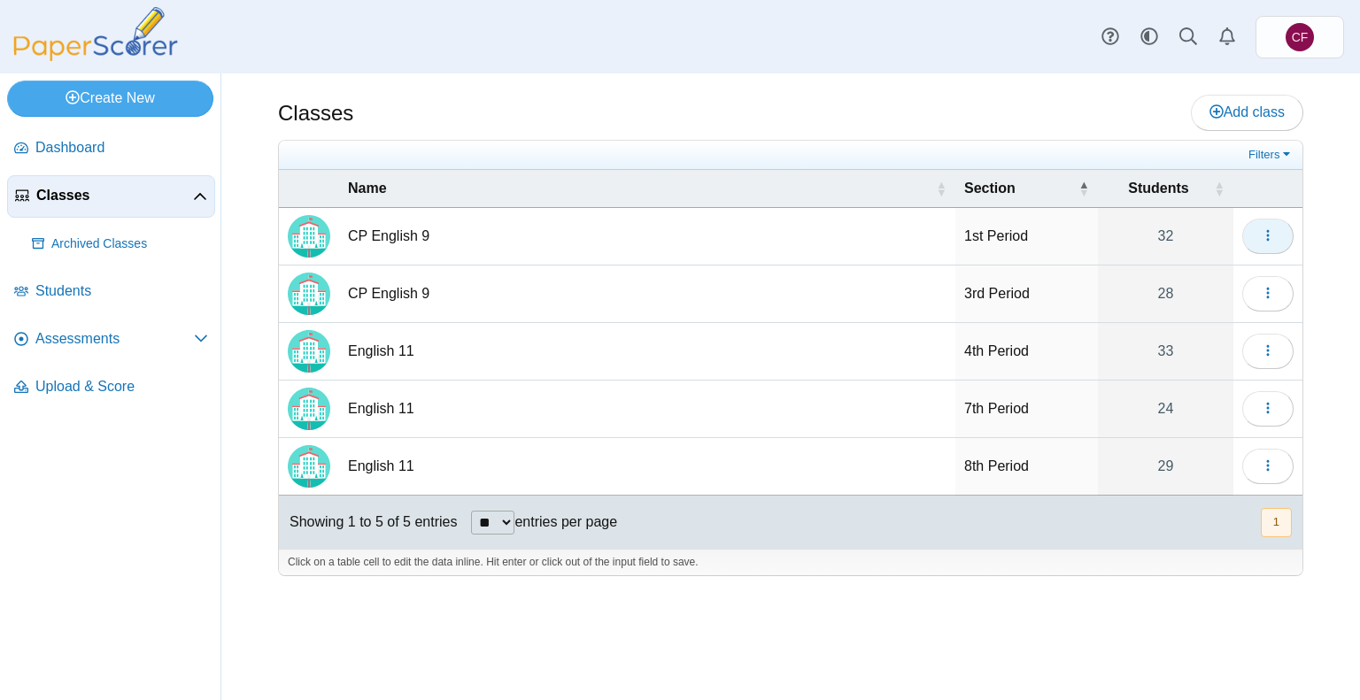
click at [1281, 224] on button "button" at bounding box center [1267, 236] width 51 height 35
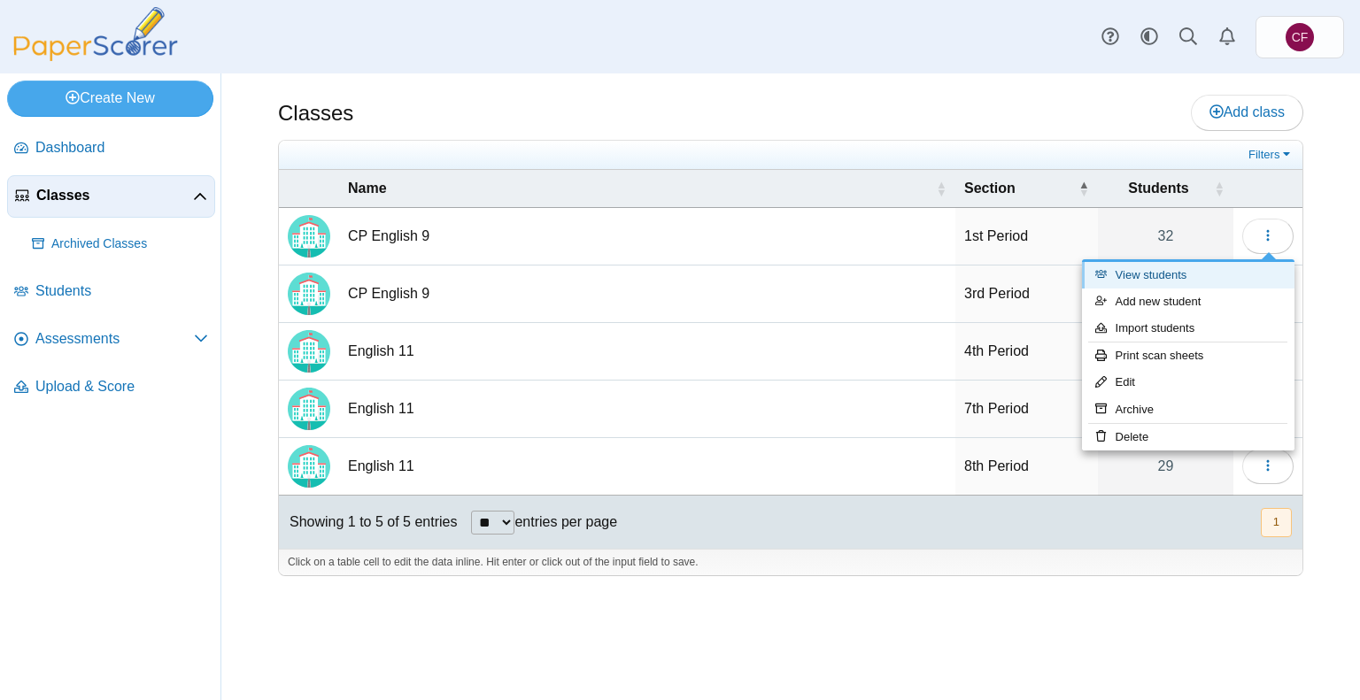
click at [1142, 282] on link "View students" at bounding box center [1188, 275] width 213 height 27
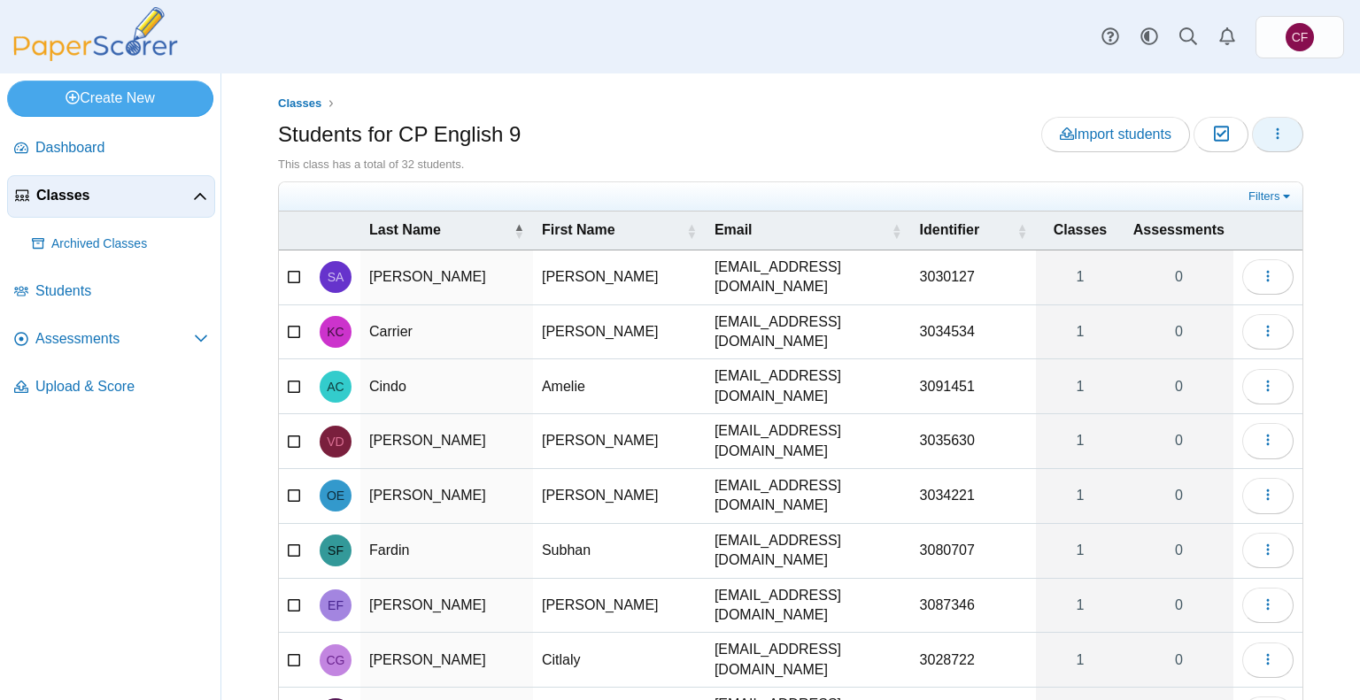
click at [1259, 148] on button "button" at bounding box center [1277, 134] width 51 height 35
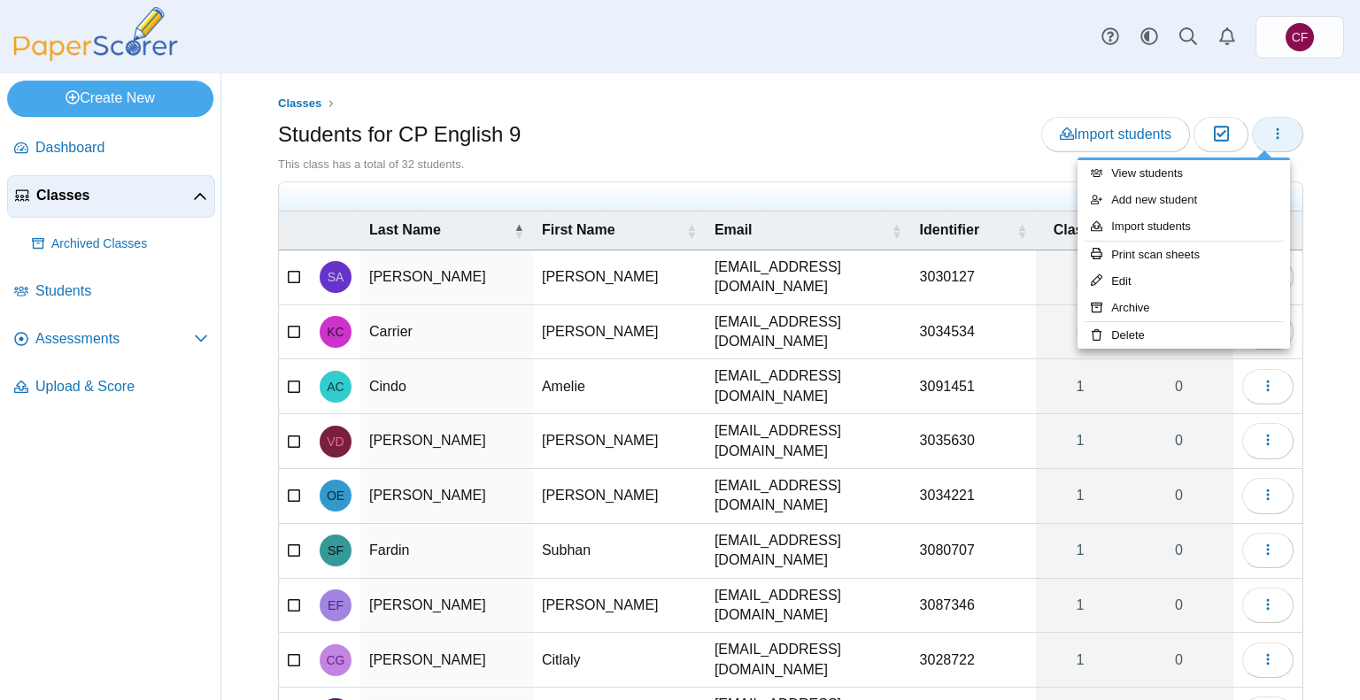
click at [1259, 148] on button "button" at bounding box center [1277, 134] width 51 height 35
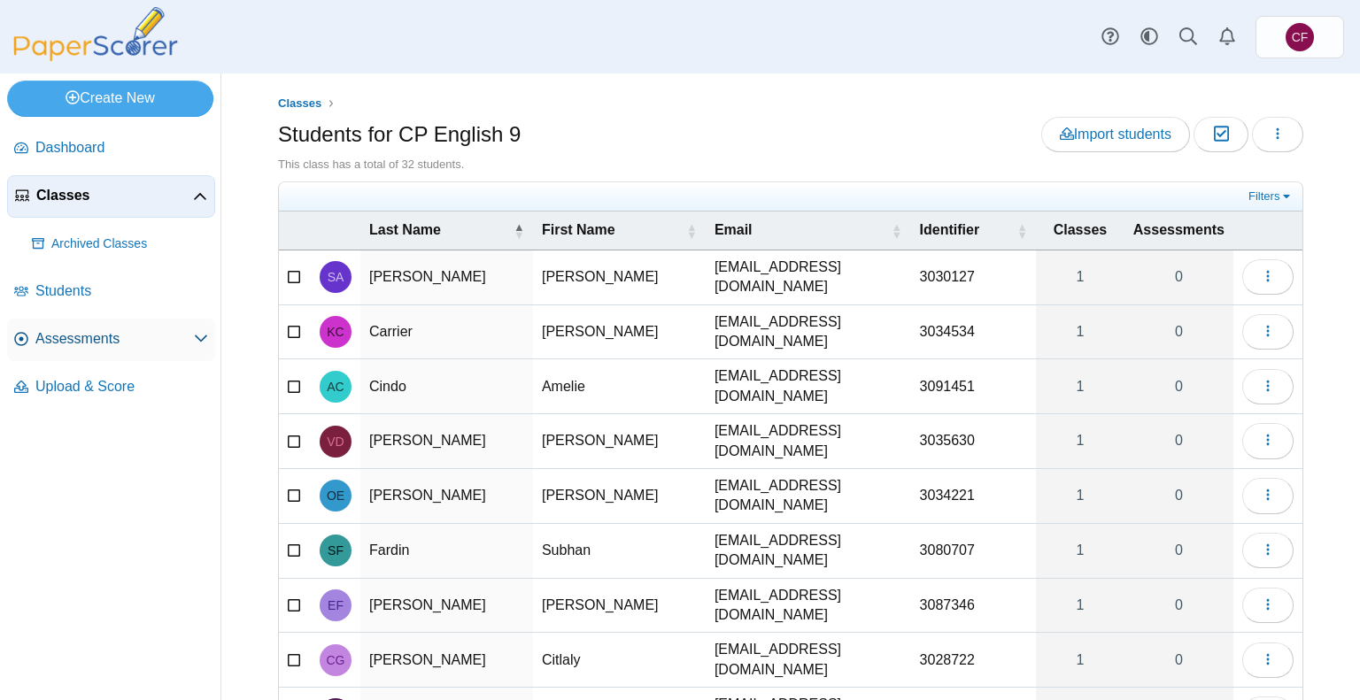
click at [81, 336] on span "Assessments" at bounding box center [114, 338] width 158 height 19
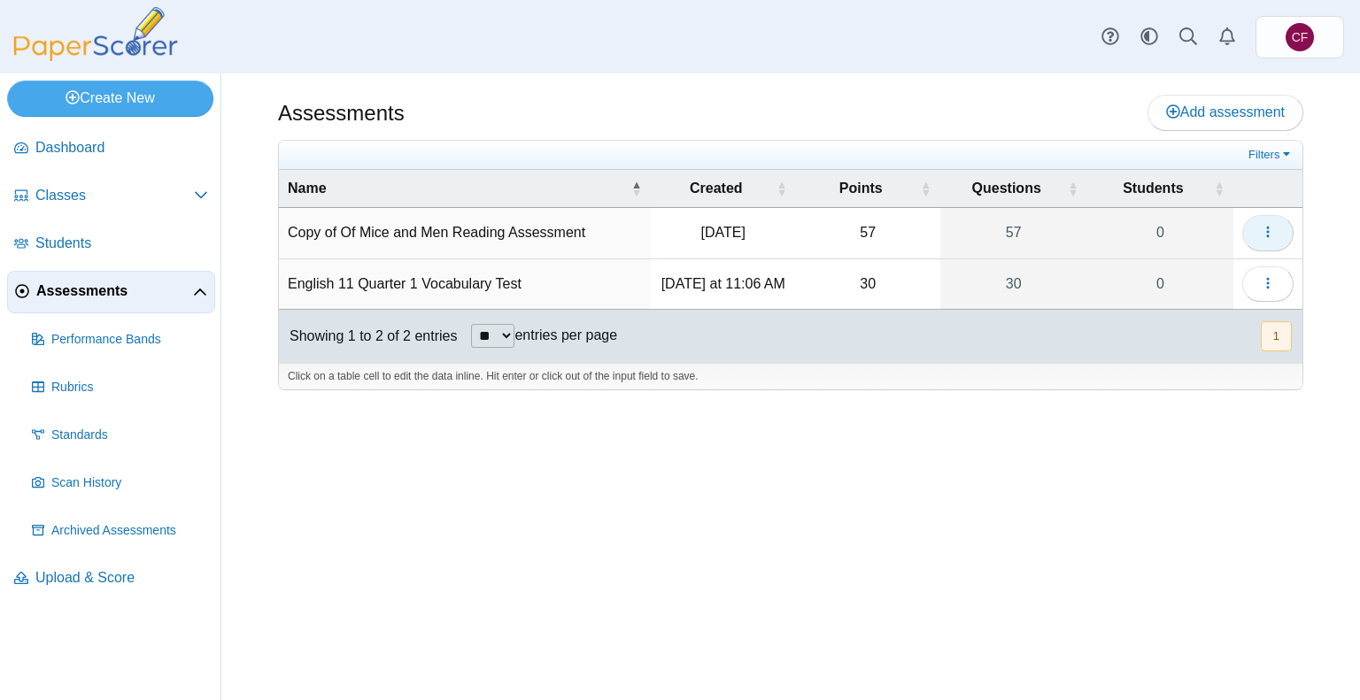
click at [1268, 235] on use "button" at bounding box center [1267, 233] width 3 height 12
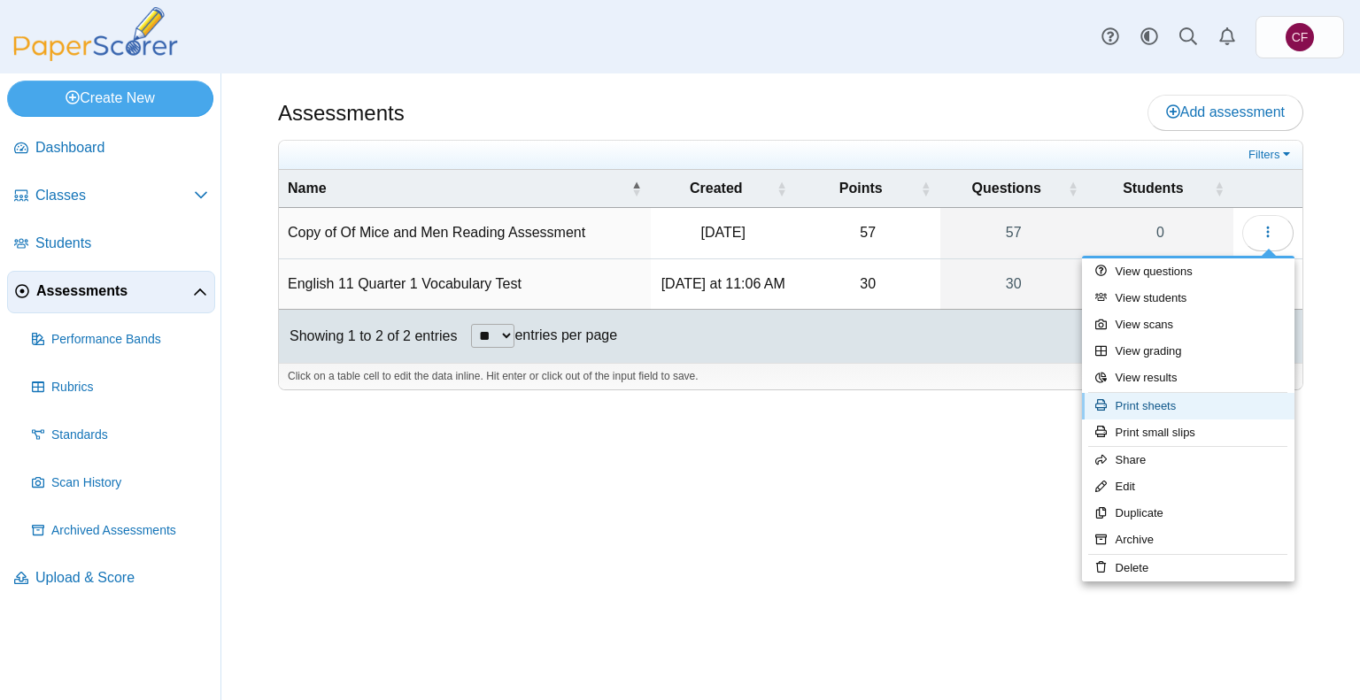
click at [1188, 404] on link "Print sheets" at bounding box center [1188, 406] width 213 height 27
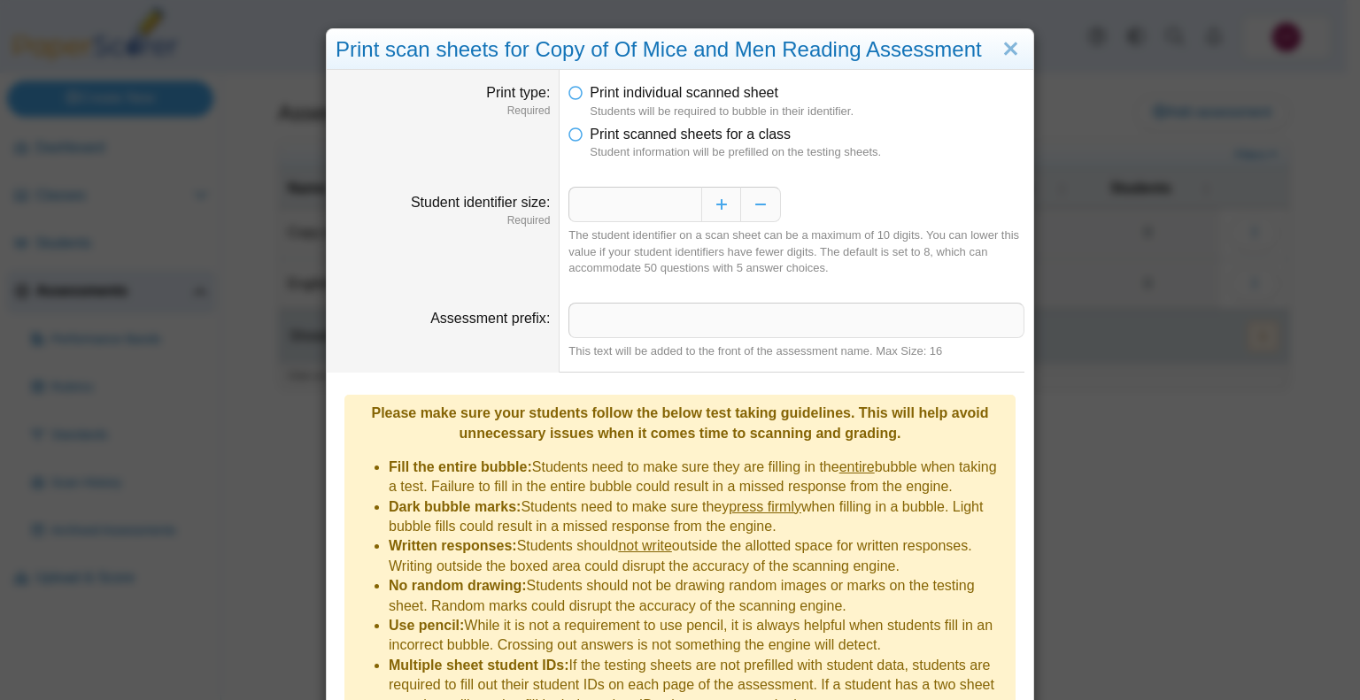
click at [581, 142] on li "Print scanned sheets for a class Student information will be prefilled on the t…" at bounding box center [796, 143] width 456 height 36
click at [577, 145] on li "Print scanned sheets for a class Student information will be prefilled on the t…" at bounding box center [796, 143] width 456 height 36
click at [568, 135] on icon at bounding box center [575, 131] width 14 height 12
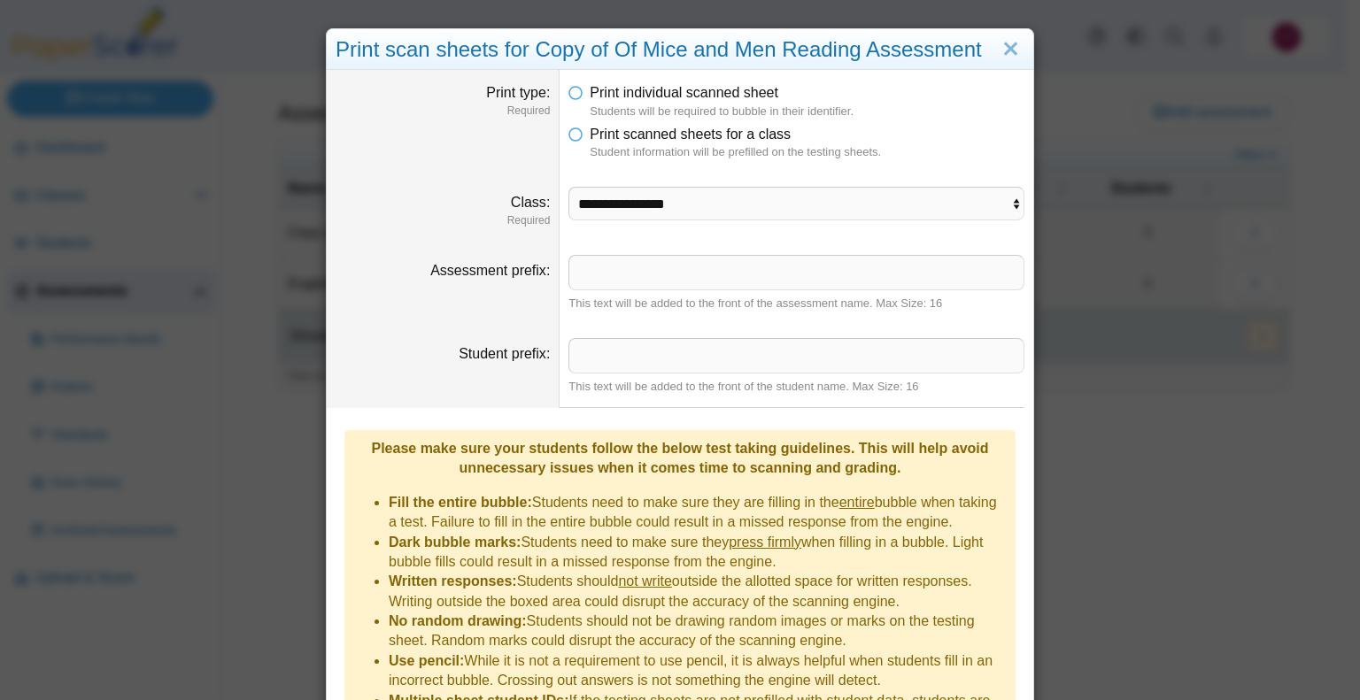
click at [680, 226] on dd "**********" at bounding box center [797, 207] width 474 height 67
click at [680, 197] on select "**********" at bounding box center [796, 204] width 456 height 34
select select "**********"
click at [568, 187] on select "**********" at bounding box center [796, 204] width 456 height 34
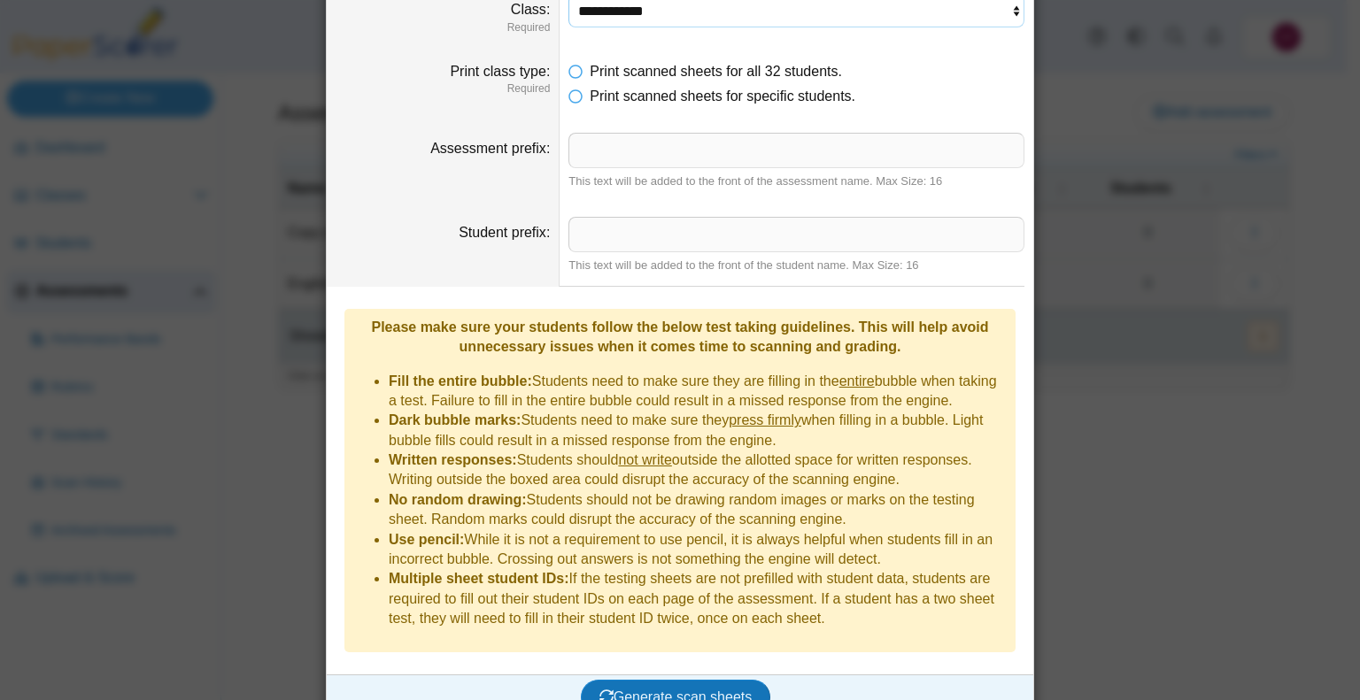
scroll to position [194, 0]
click at [731, 689] on span "Generate scan sheets" at bounding box center [675, 696] width 153 height 15
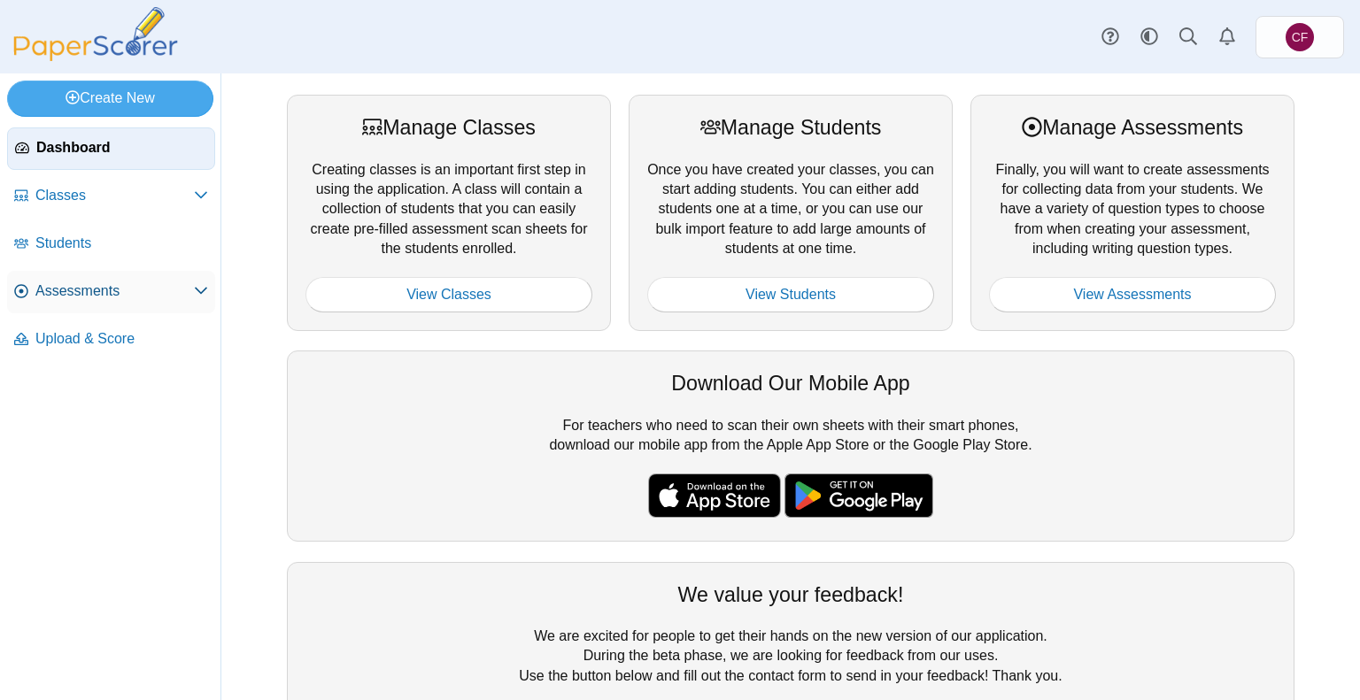
click at [111, 294] on span "Assessments" at bounding box center [114, 291] width 158 height 19
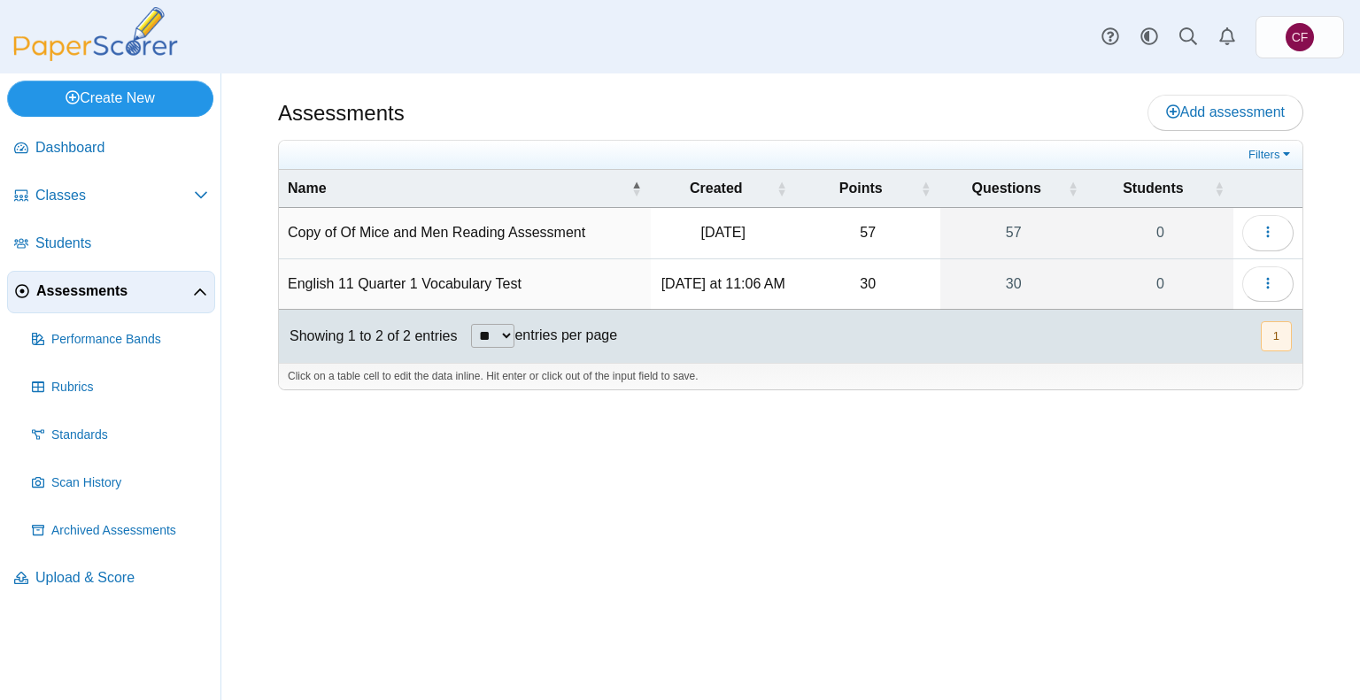
click at [102, 100] on link "Create New" at bounding box center [110, 98] width 206 height 35
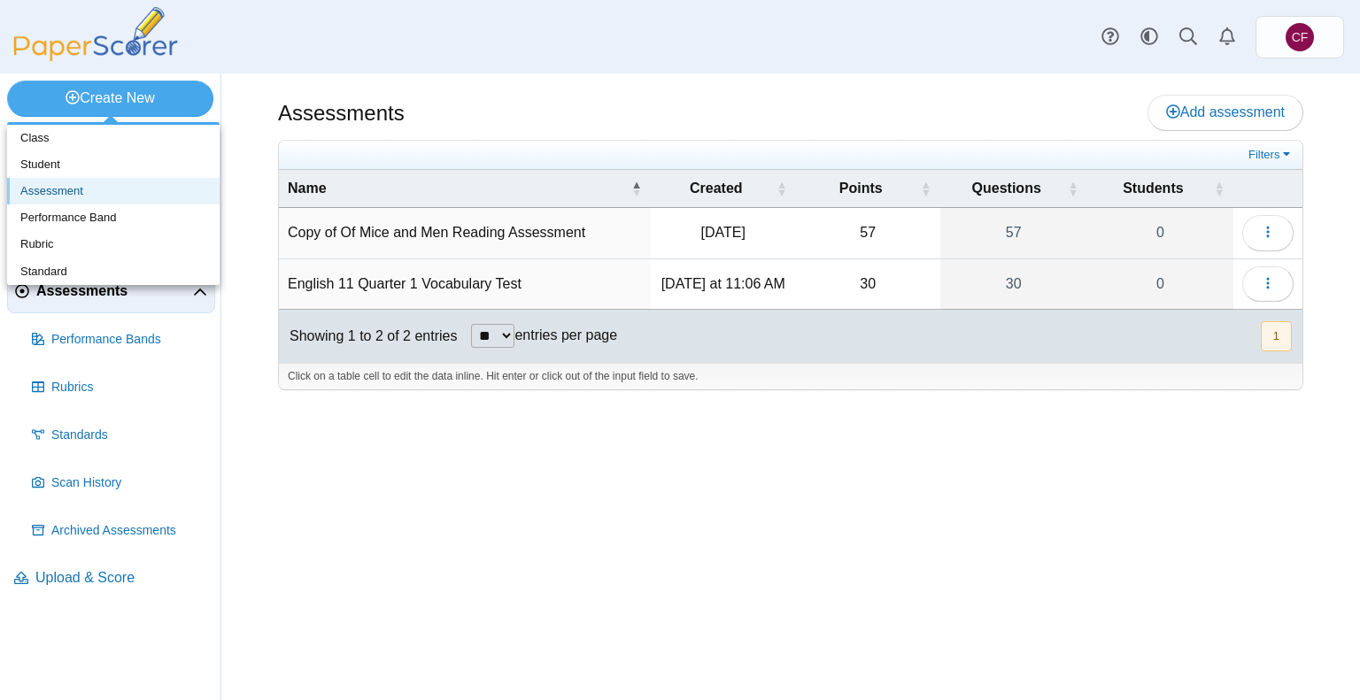
click at [113, 191] on link "Assessment" at bounding box center [113, 191] width 213 height 27
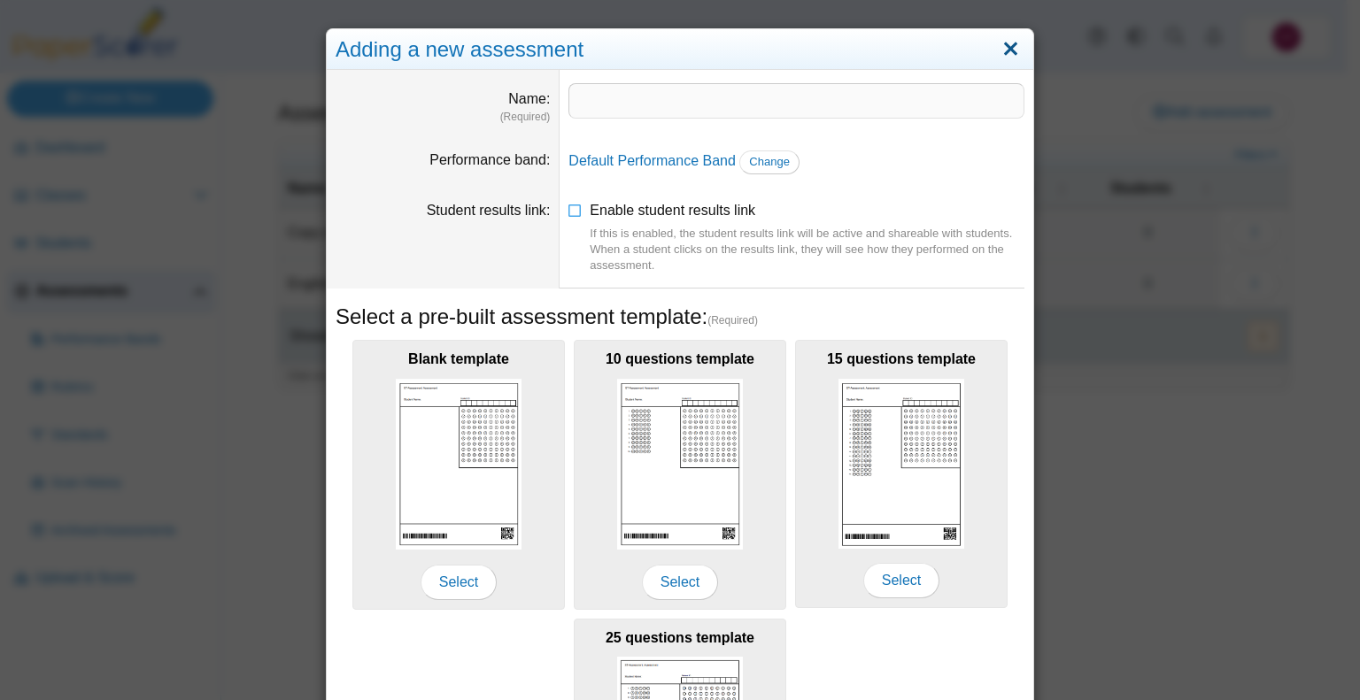
click at [1012, 52] on link "Close" at bounding box center [1010, 50] width 27 height 30
